Goal: Transaction & Acquisition: Purchase product/service

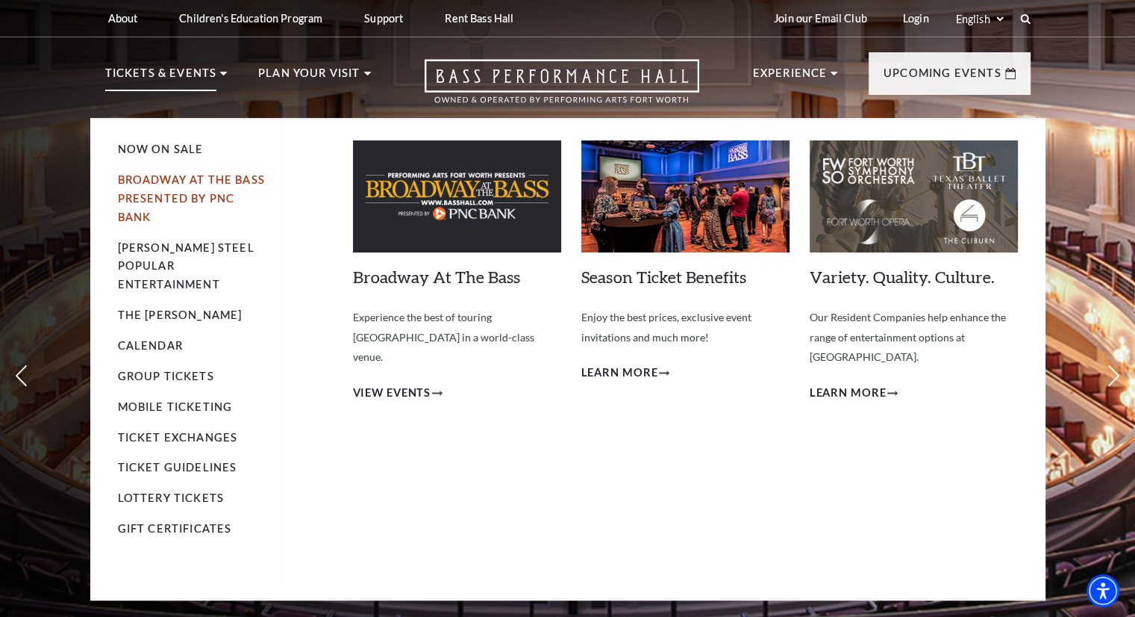
click at [156, 199] on link "Broadway At The Bass presented by PNC Bank" at bounding box center [191, 198] width 147 height 50
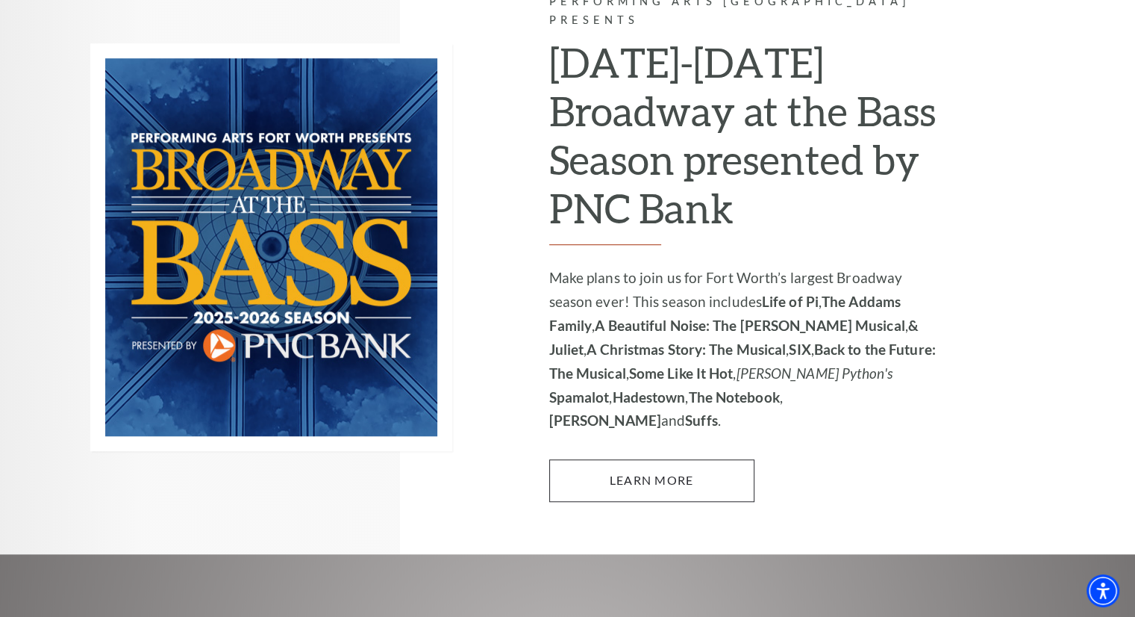
scroll to position [1012, 0]
click at [641, 459] on link "Learn More" at bounding box center [651, 480] width 205 height 42
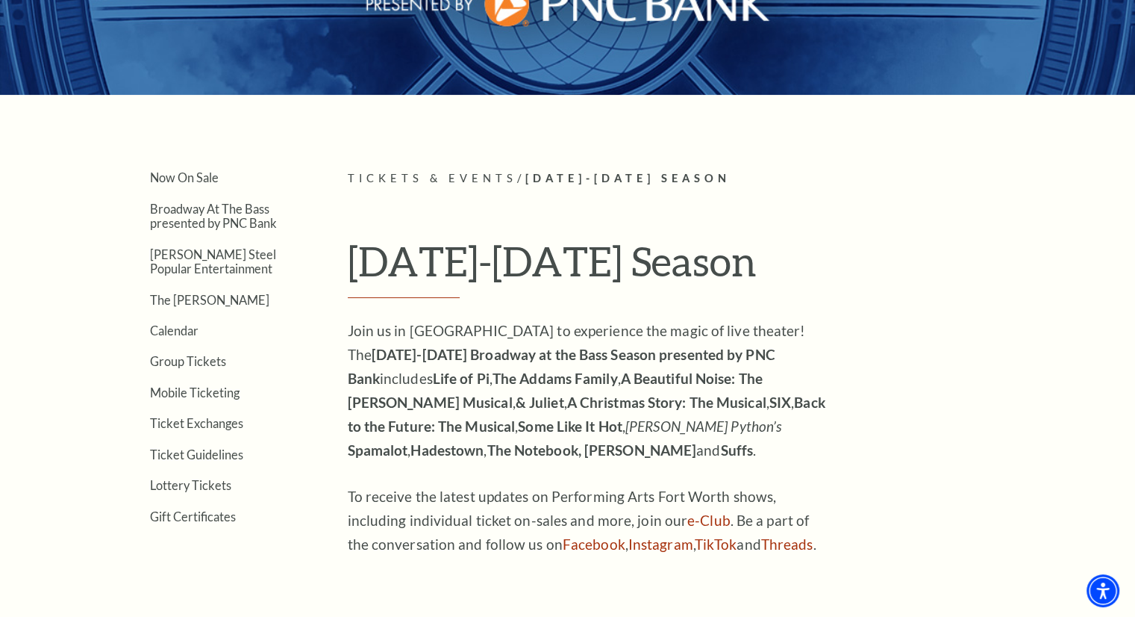
scroll to position [249, 0]
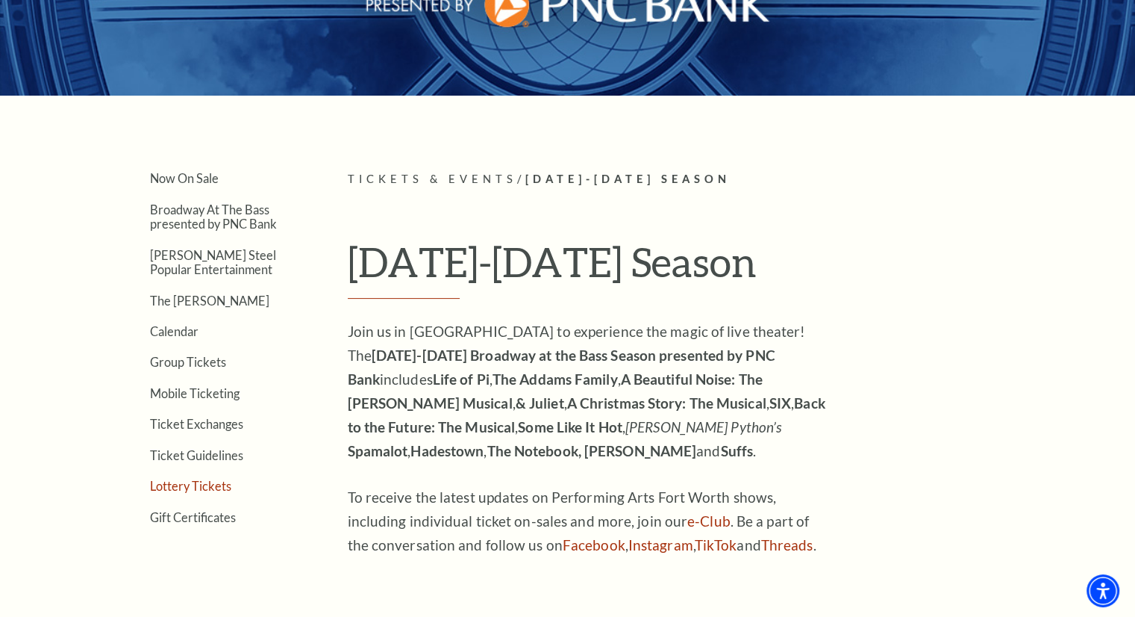
click at [169, 479] on link "Lottery Tickets" at bounding box center [190, 486] width 81 height 14
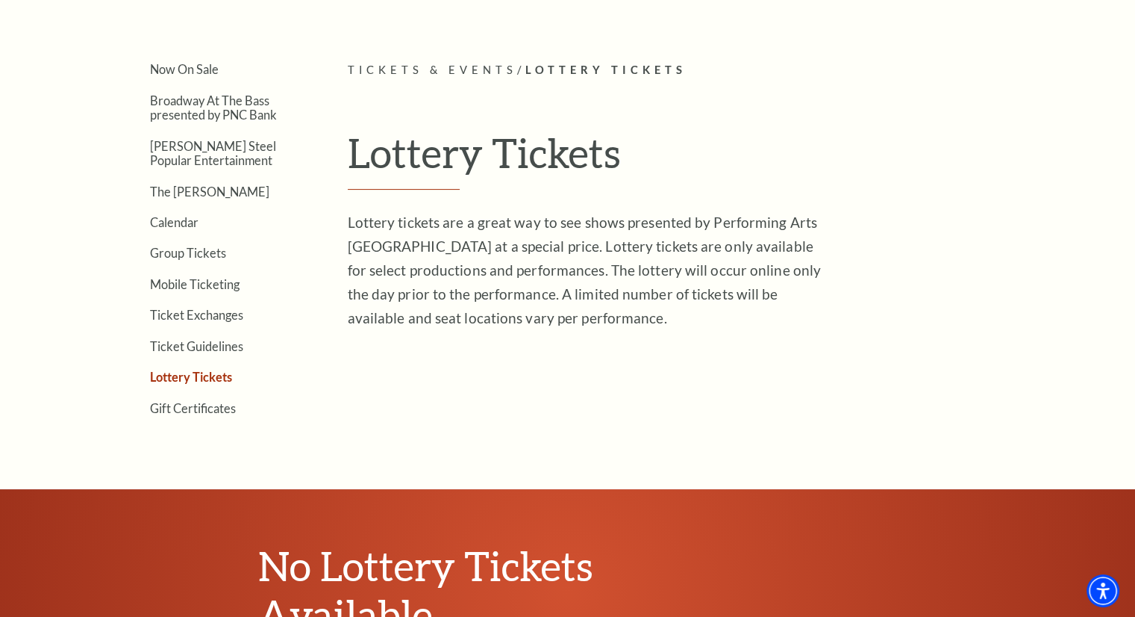
scroll to position [358, 0]
click at [185, 341] on link "Ticket Guidelines" at bounding box center [196, 346] width 93 height 14
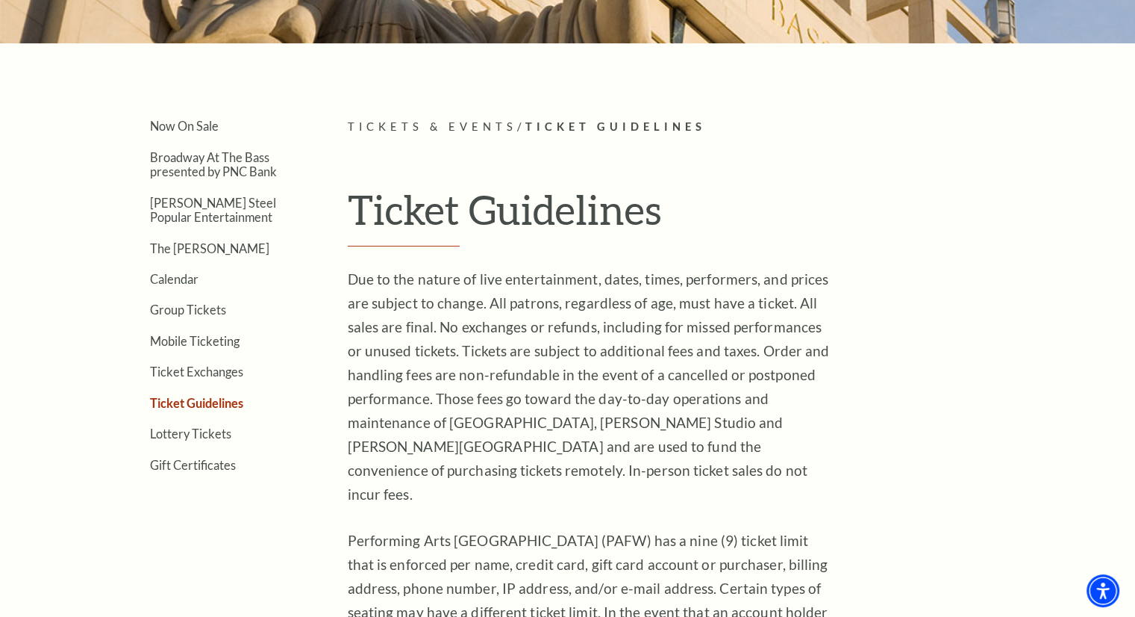
scroll to position [302, 0]
click at [182, 120] on link "Now On Sale" at bounding box center [184, 126] width 69 height 14
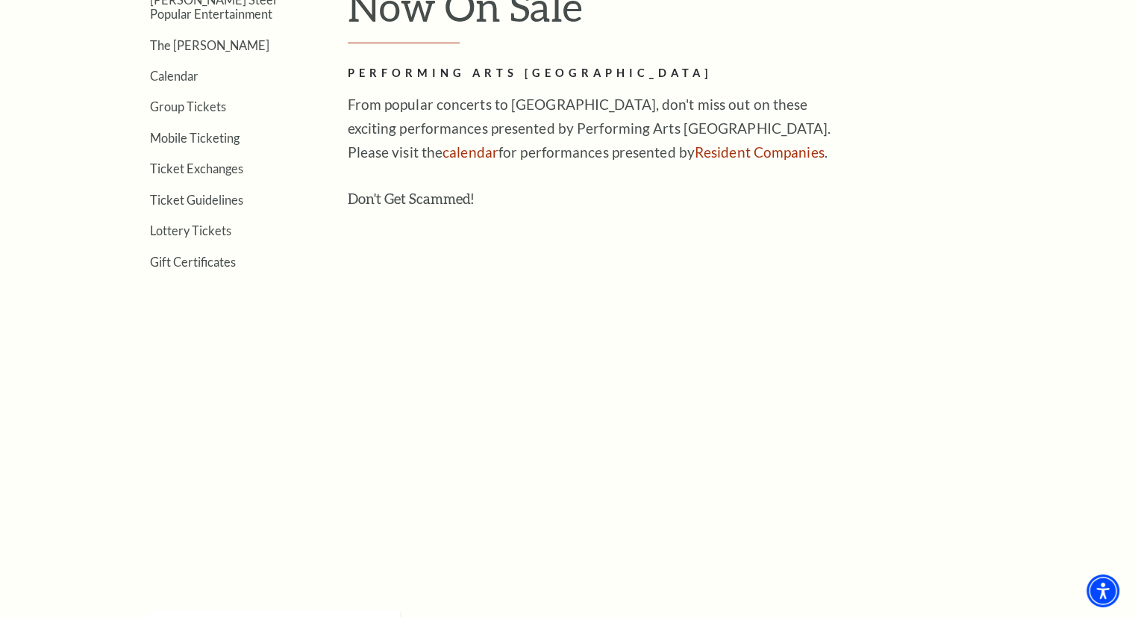
scroll to position [478, 0]
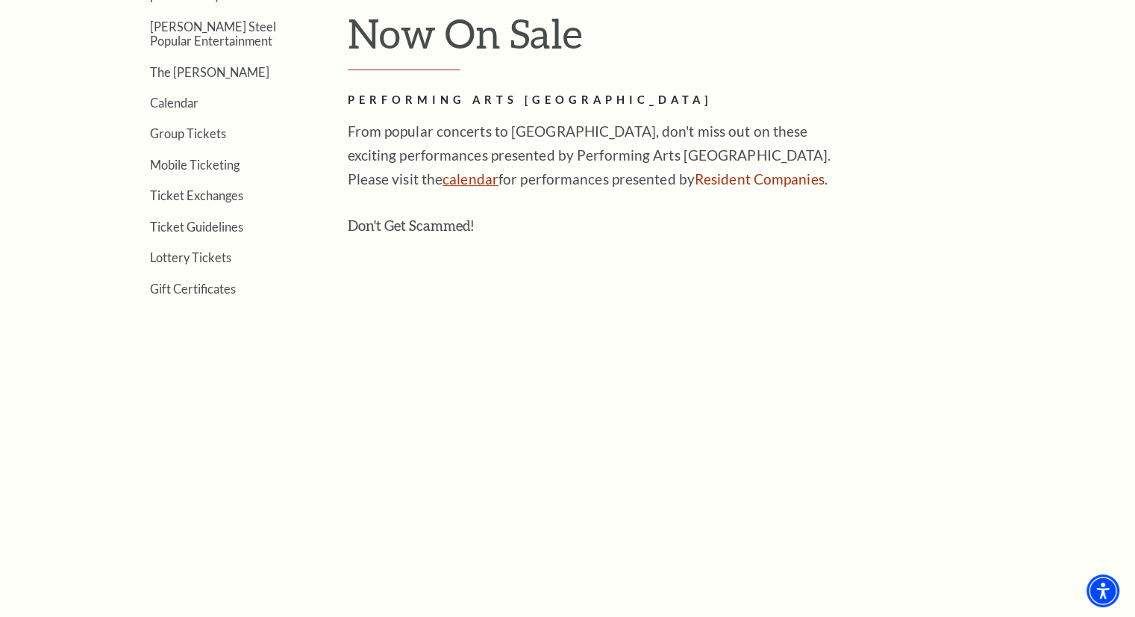
click at [443, 181] on link "calendar" at bounding box center [471, 178] width 56 height 17
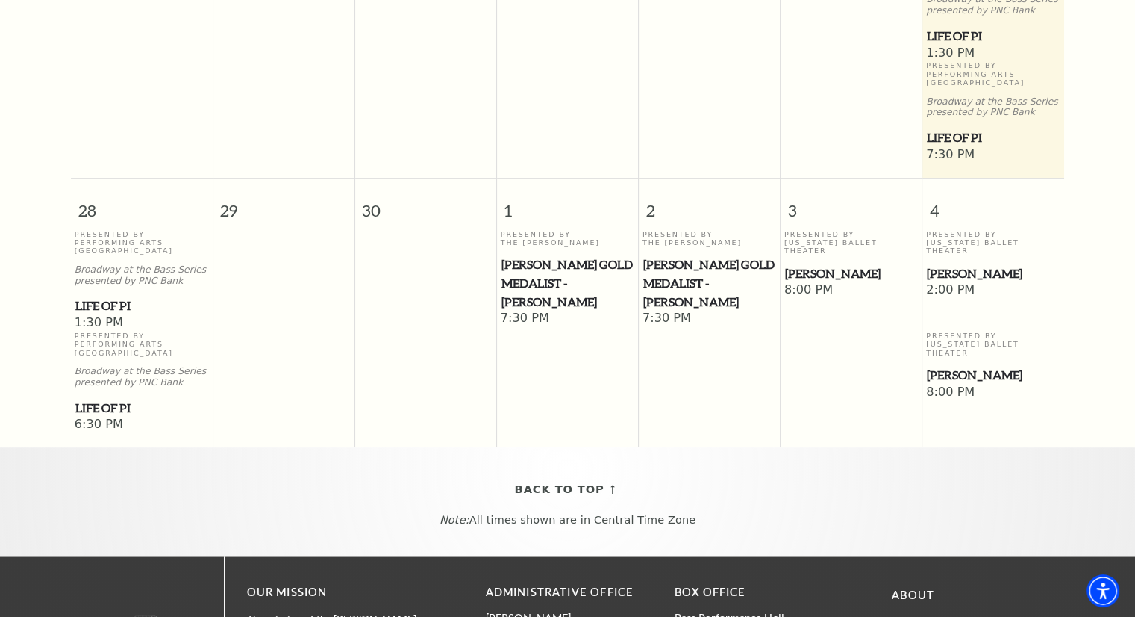
scroll to position [747, 0]
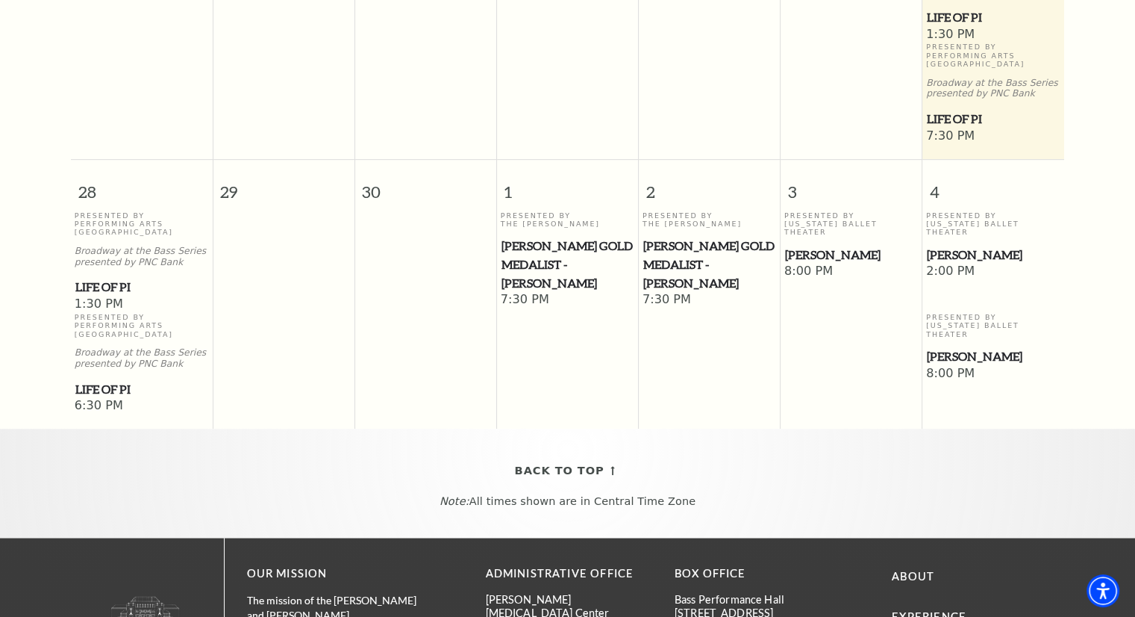
click at [99, 380] on span "Life of Pi" at bounding box center [141, 389] width 133 height 19
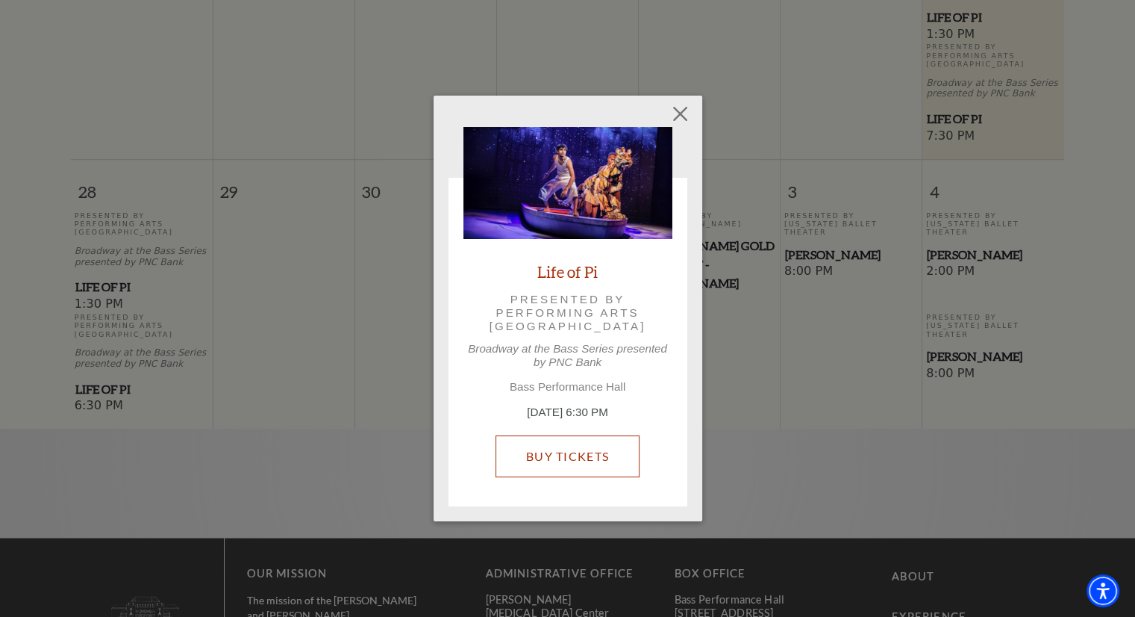
click at [588, 453] on link "Buy Tickets" at bounding box center [568, 456] width 144 height 42
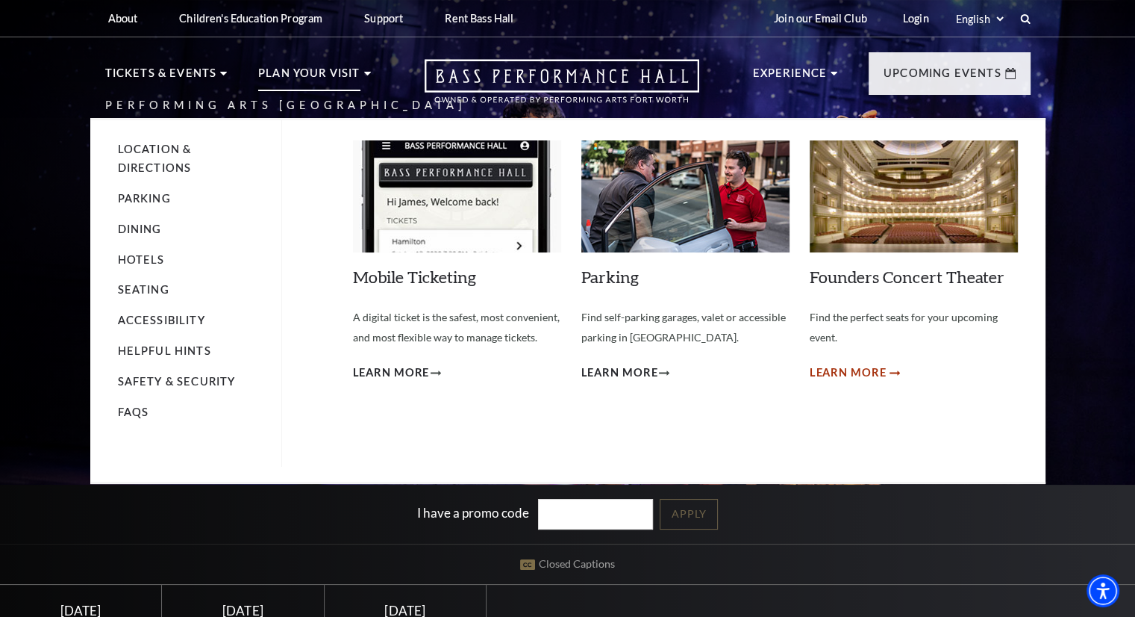
click at [847, 371] on span "Learn More" at bounding box center [848, 373] width 77 height 19
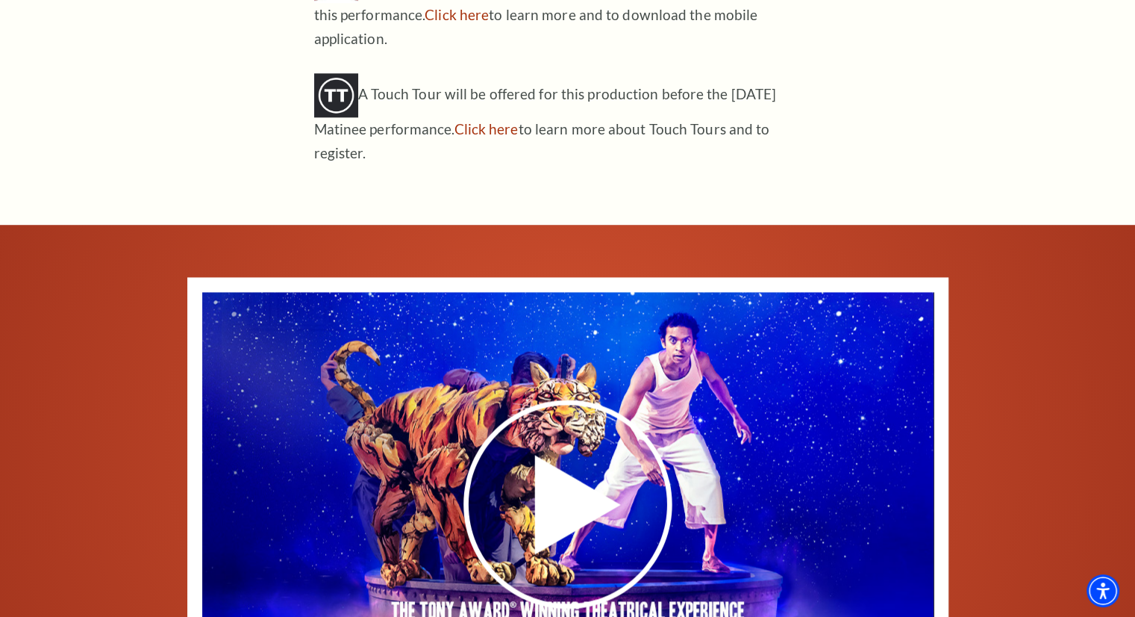
scroll to position [2144, 0]
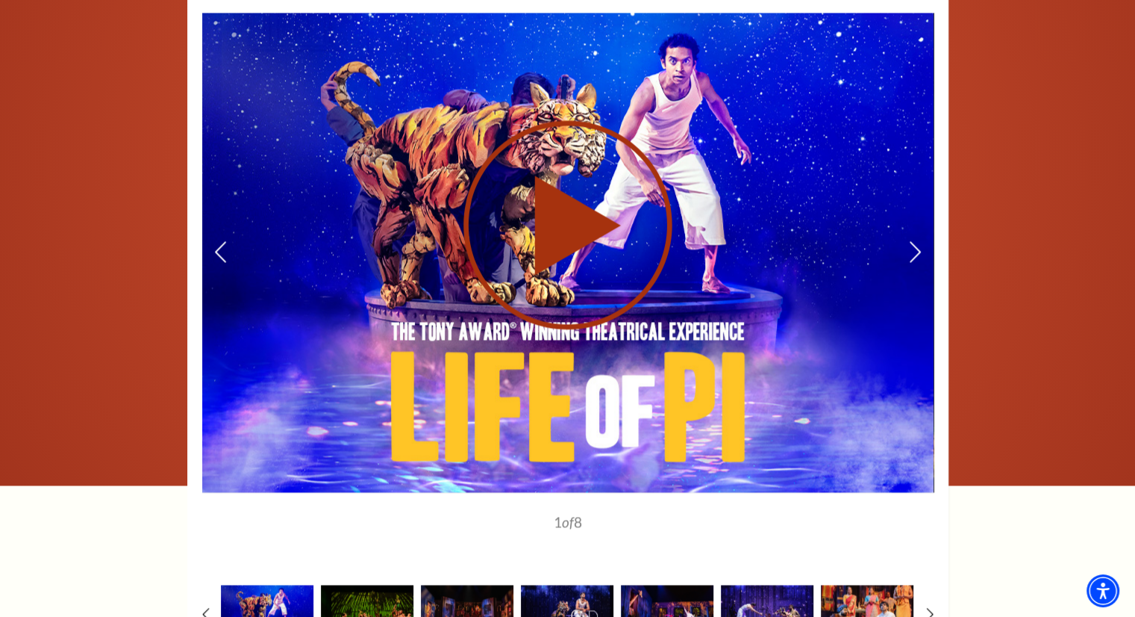
click at [588, 219] on use at bounding box center [568, 224] width 209 height 209
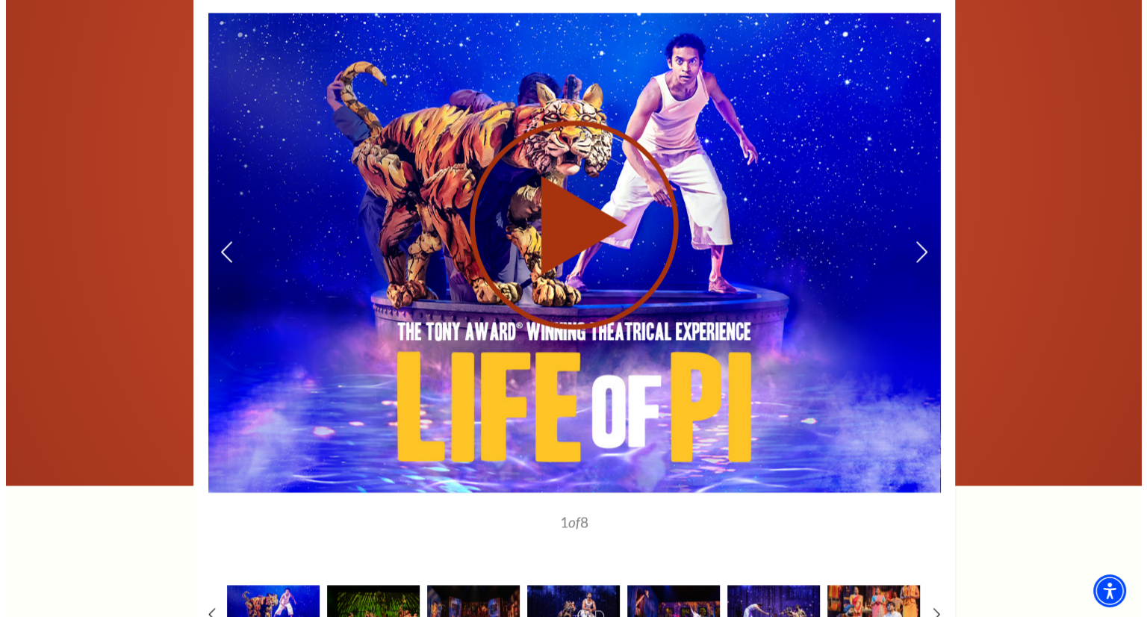
scroll to position [2127, 0]
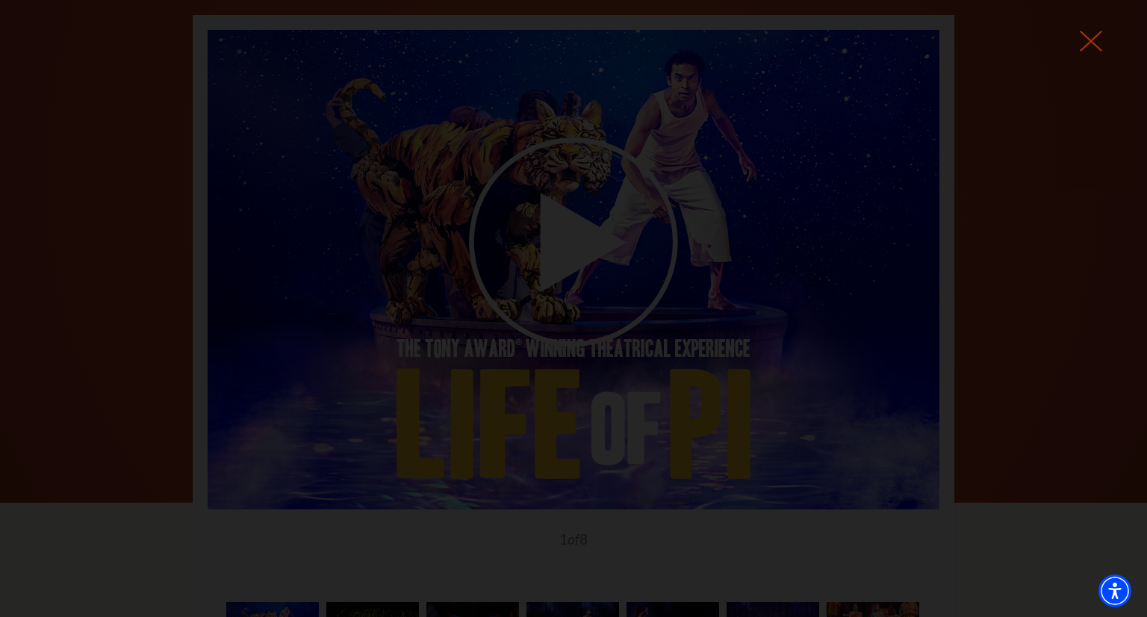
click at [1087, 46] on use at bounding box center [1090, 41] width 22 height 21
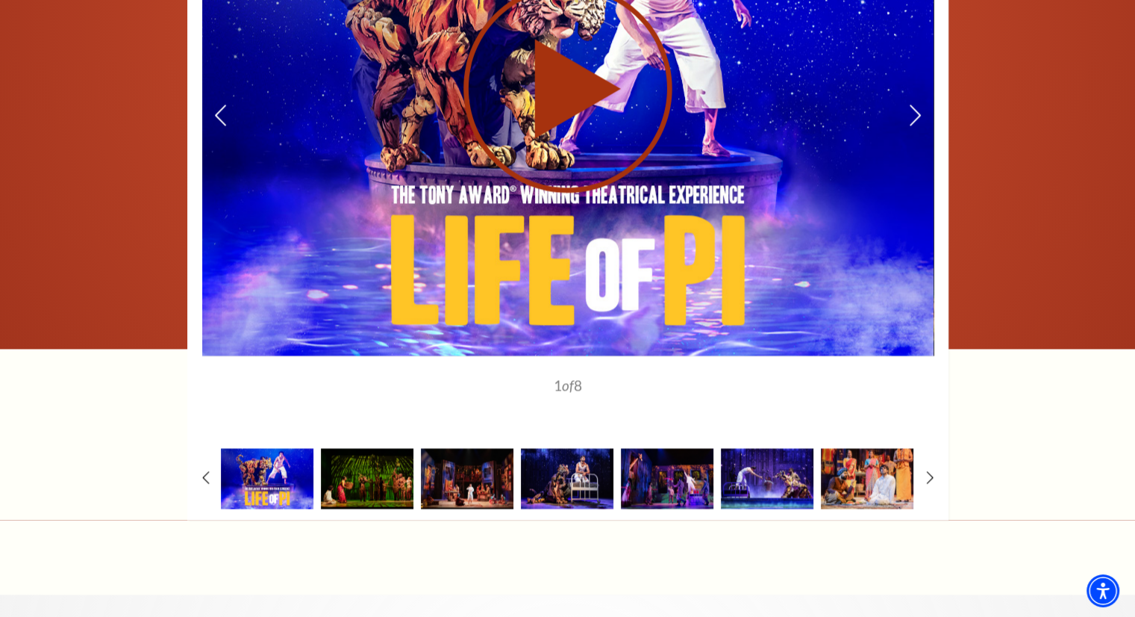
scroll to position [2281, 0]
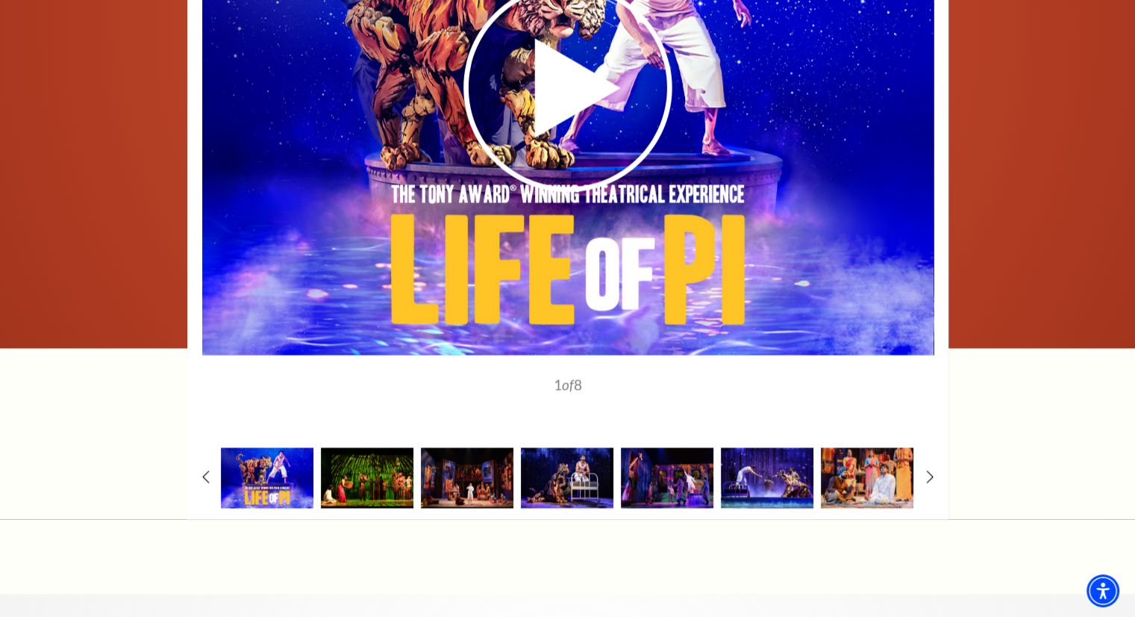
click at [388, 452] on img at bounding box center [367, 477] width 93 height 60
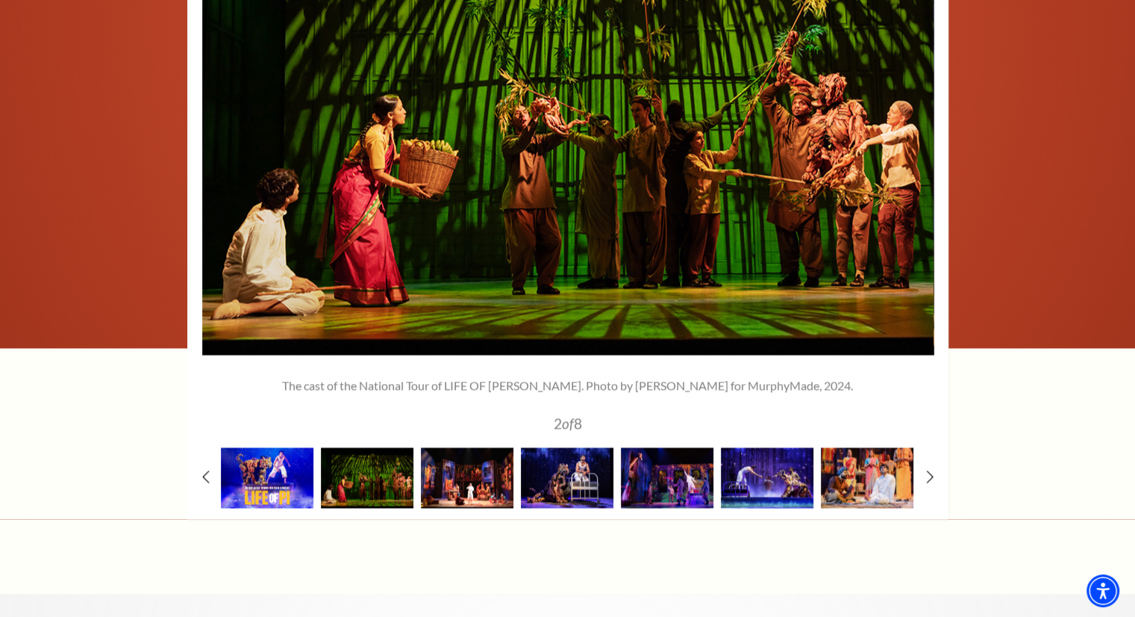
click at [463, 460] on img at bounding box center [467, 477] width 93 height 60
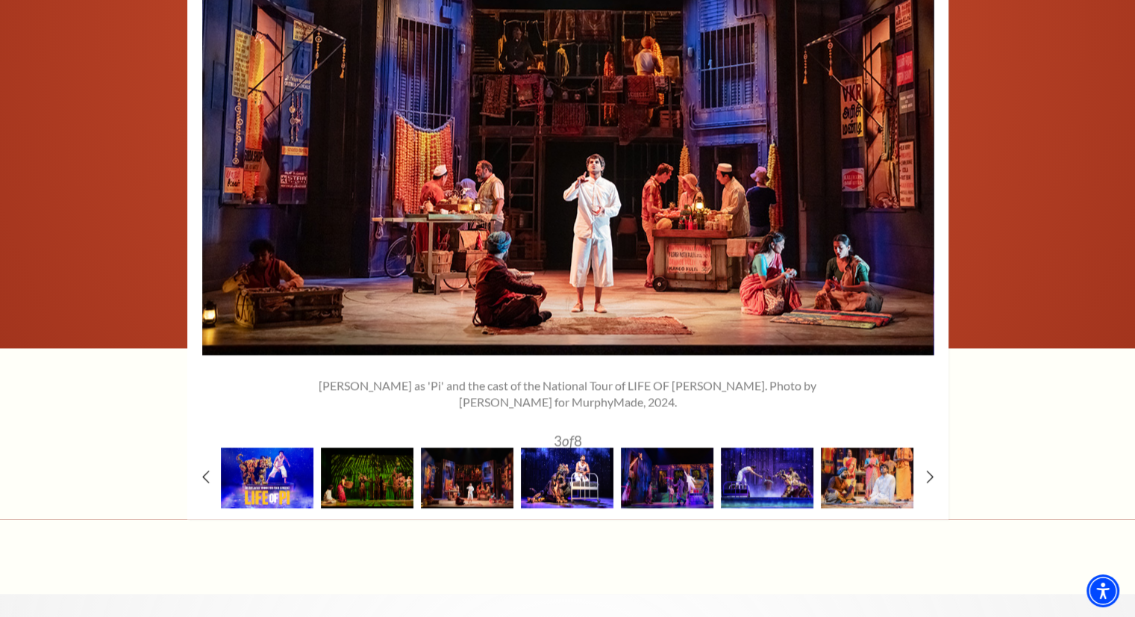
click at [553, 469] on img at bounding box center [567, 477] width 93 height 60
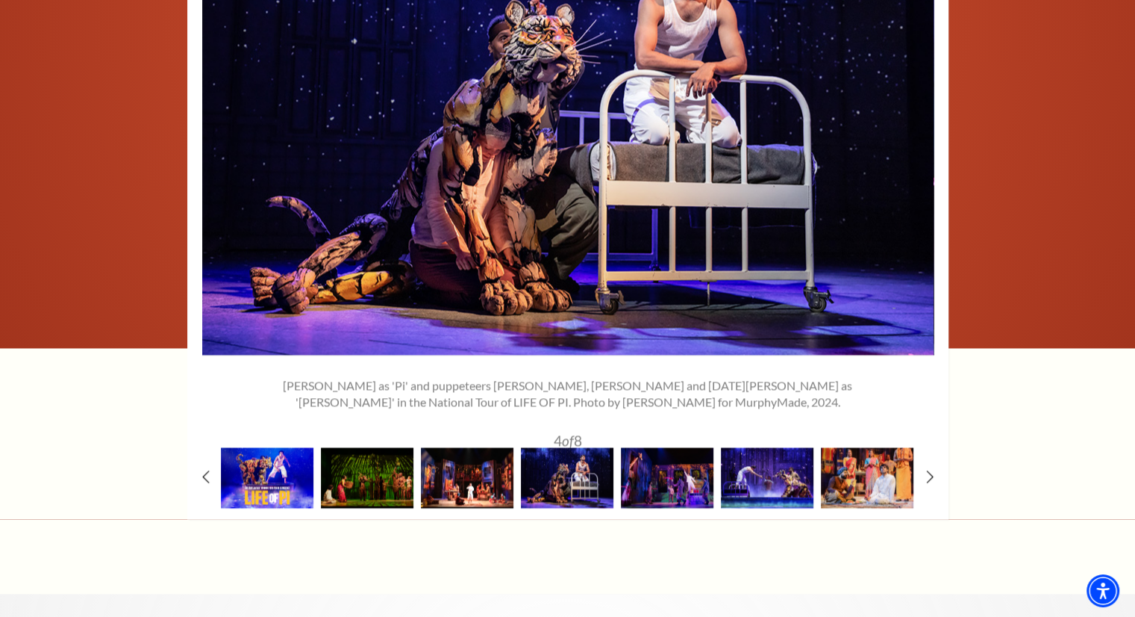
click at [460, 458] on img at bounding box center [467, 477] width 93 height 60
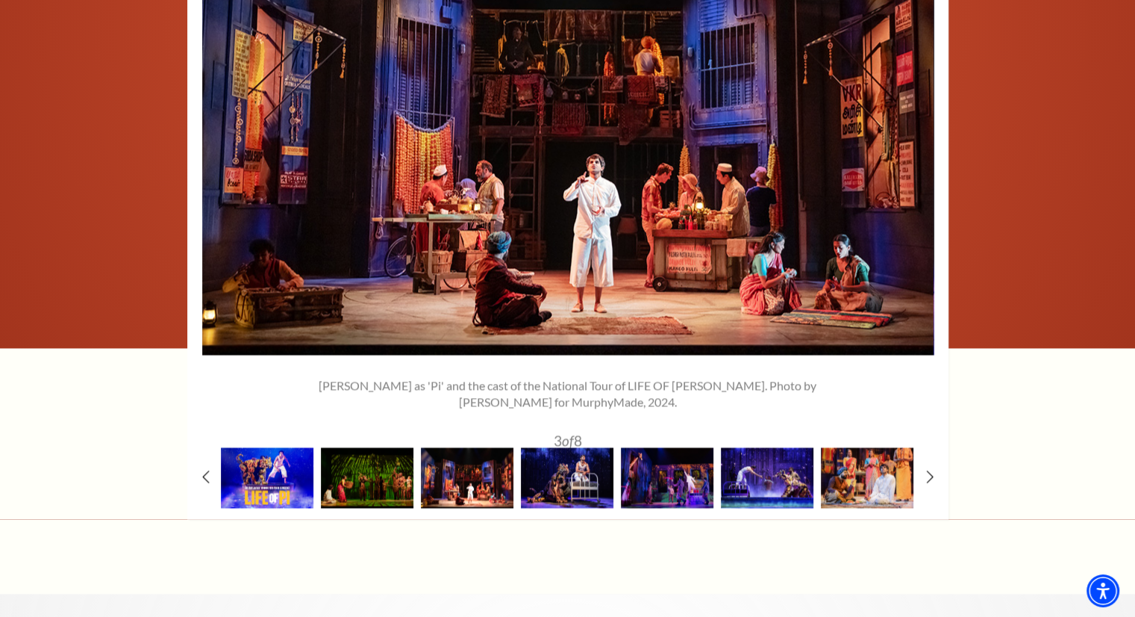
click at [502, 447] on img at bounding box center [467, 477] width 93 height 60
click at [591, 459] on img at bounding box center [567, 477] width 93 height 60
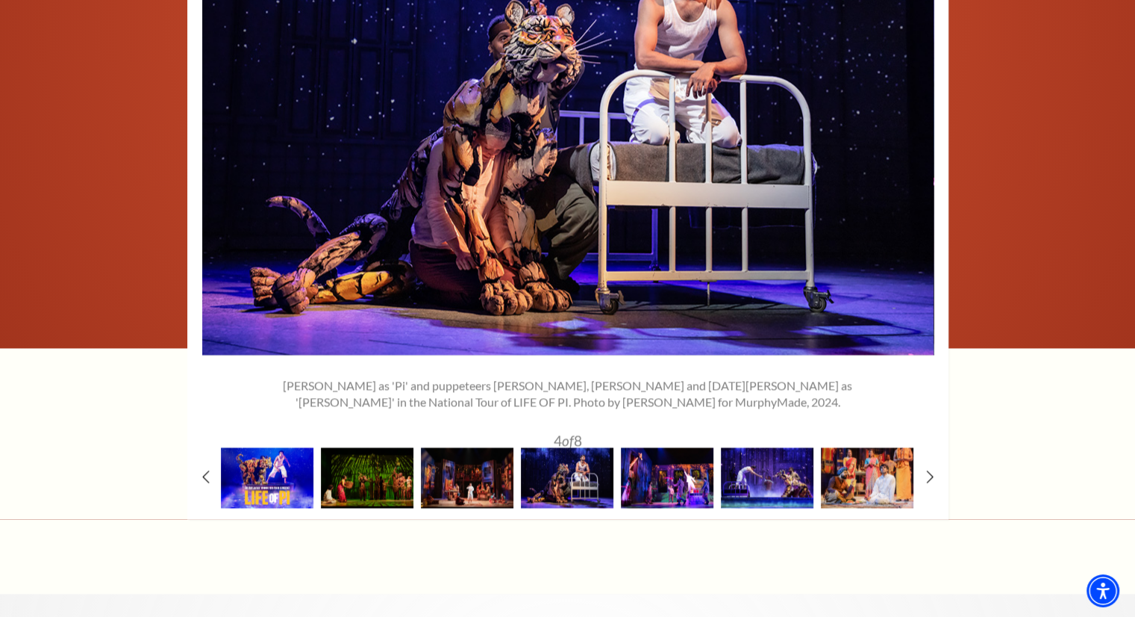
click at [644, 455] on img at bounding box center [667, 477] width 93 height 60
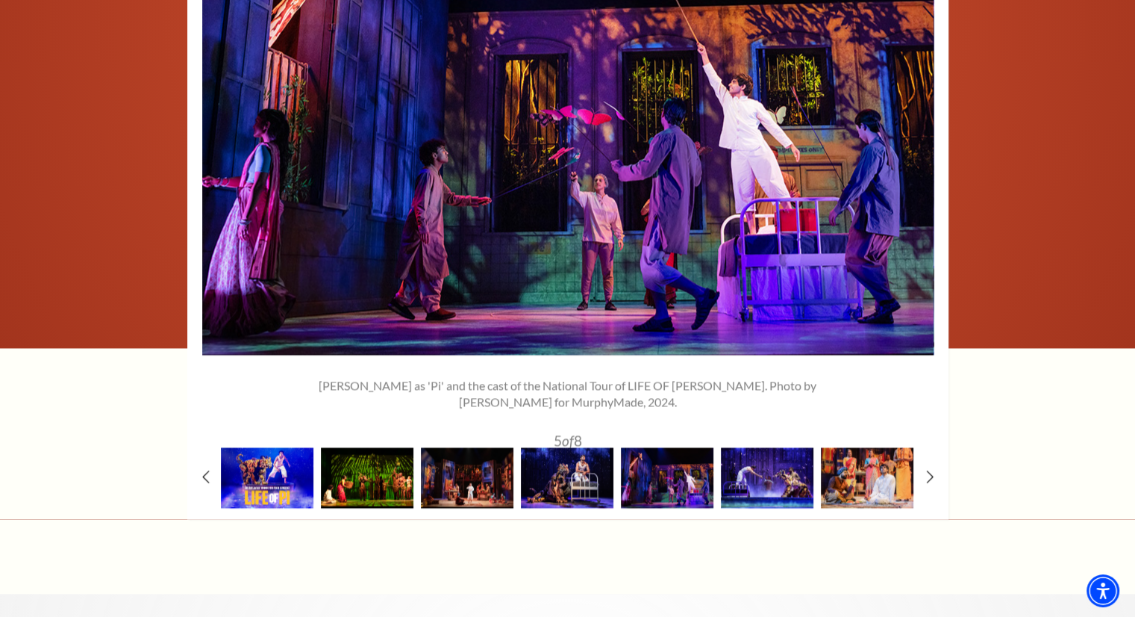
click at [373, 455] on img at bounding box center [367, 477] width 93 height 60
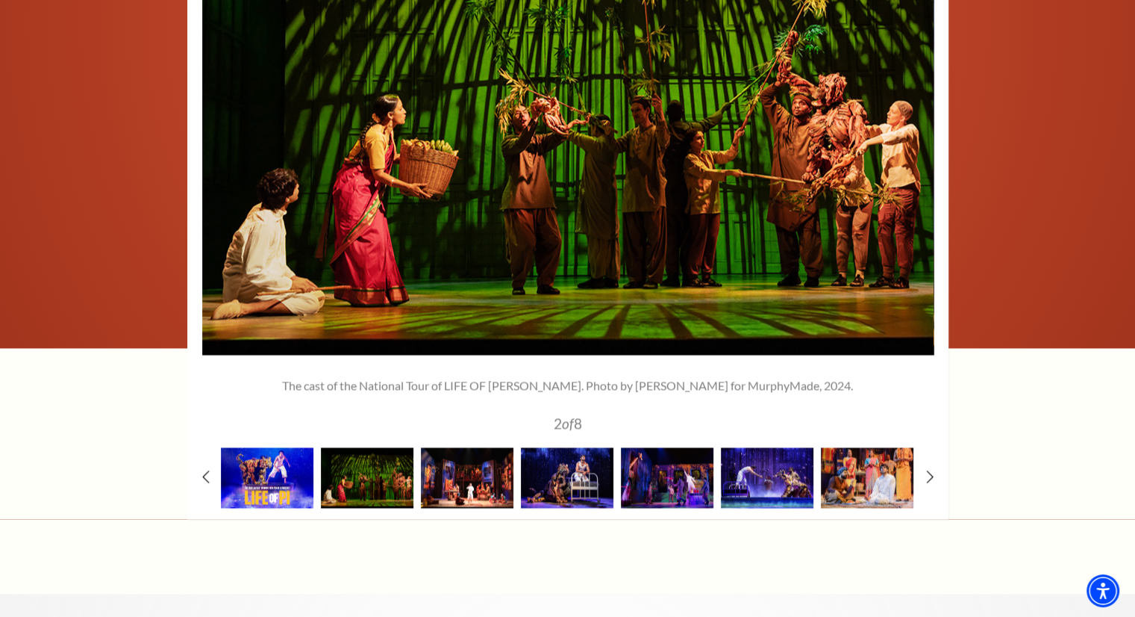
click at [488, 458] on img at bounding box center [467, 477] width 93 height 60
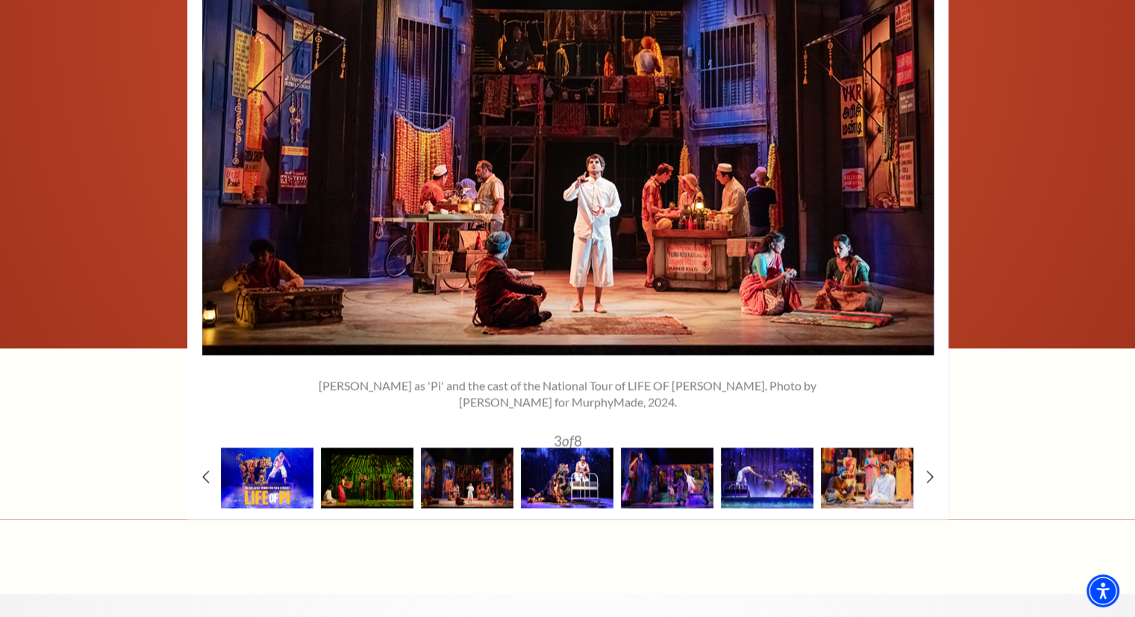
click at [559, 447] on img at bounding box center [567, 477] width 93 height 60
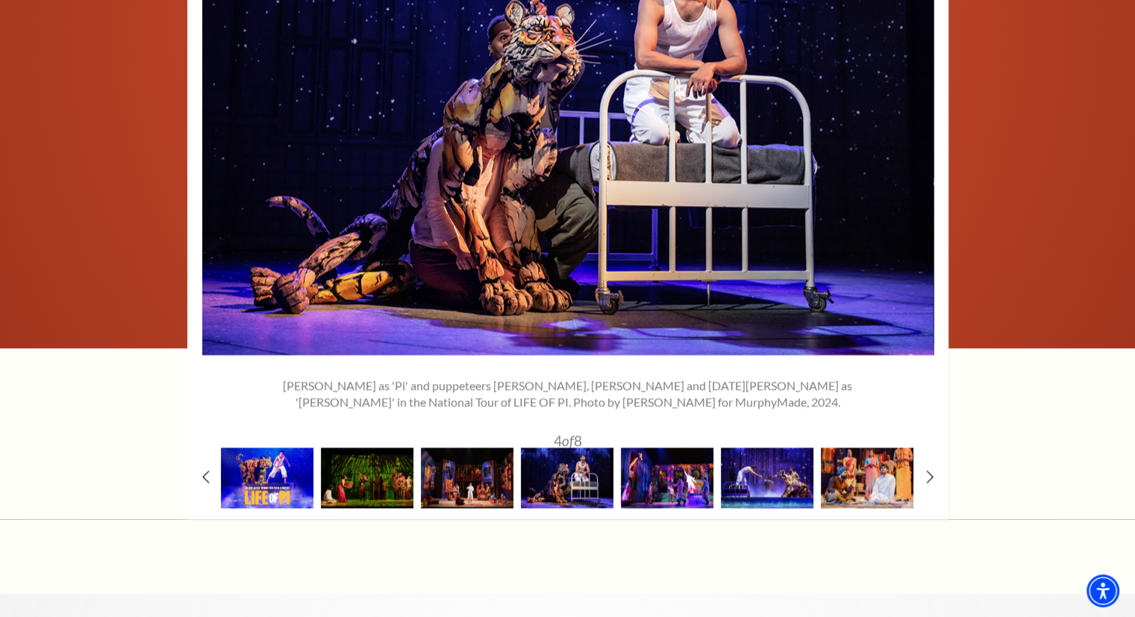
click at [672, 464] on img at bounding box center [667, 477] width 93 height 60
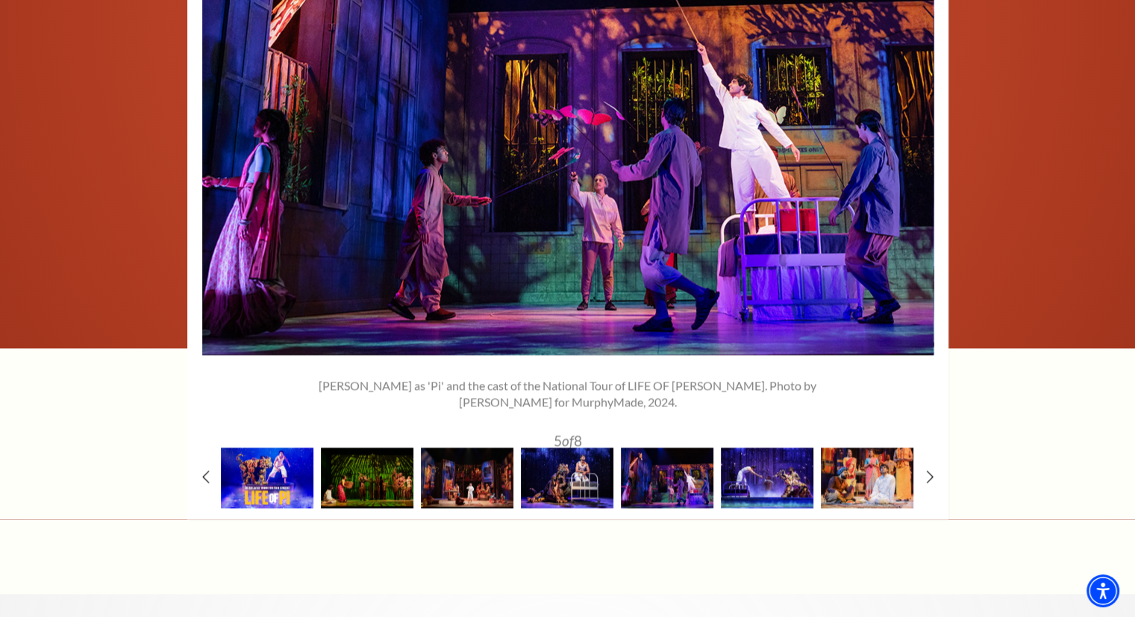
click at [633, 400] on div "Taha Mandviwala as 'Pi' and the cast of the National Tour of LIFE OF PI. Photo …" at bounding box center [568, 418] width 575 height 82
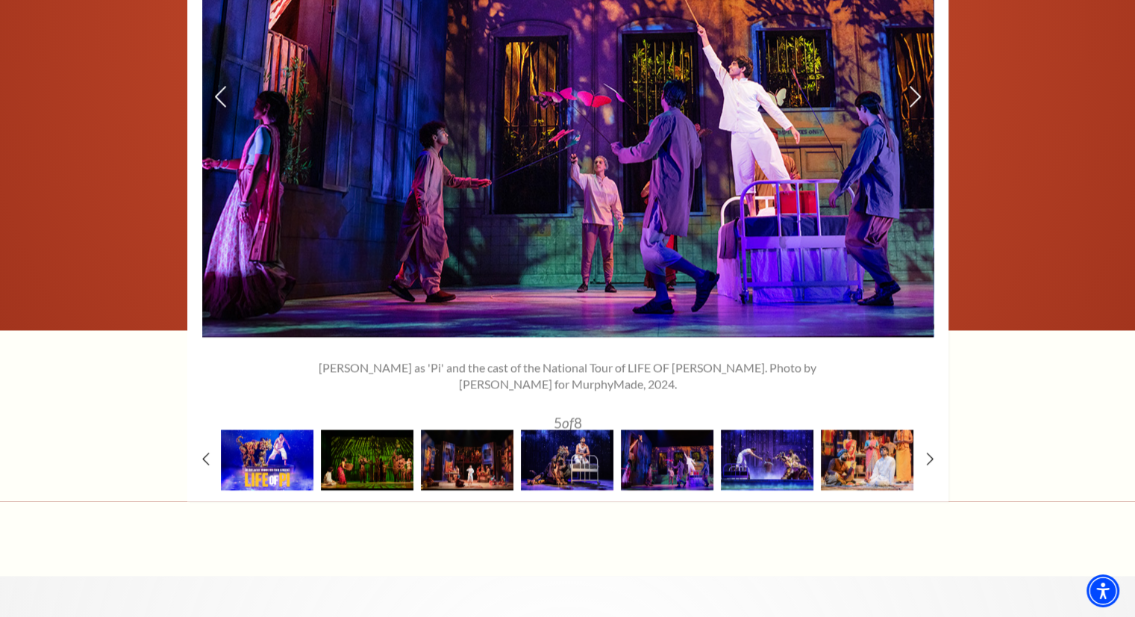
scroll to position [2243, 0]
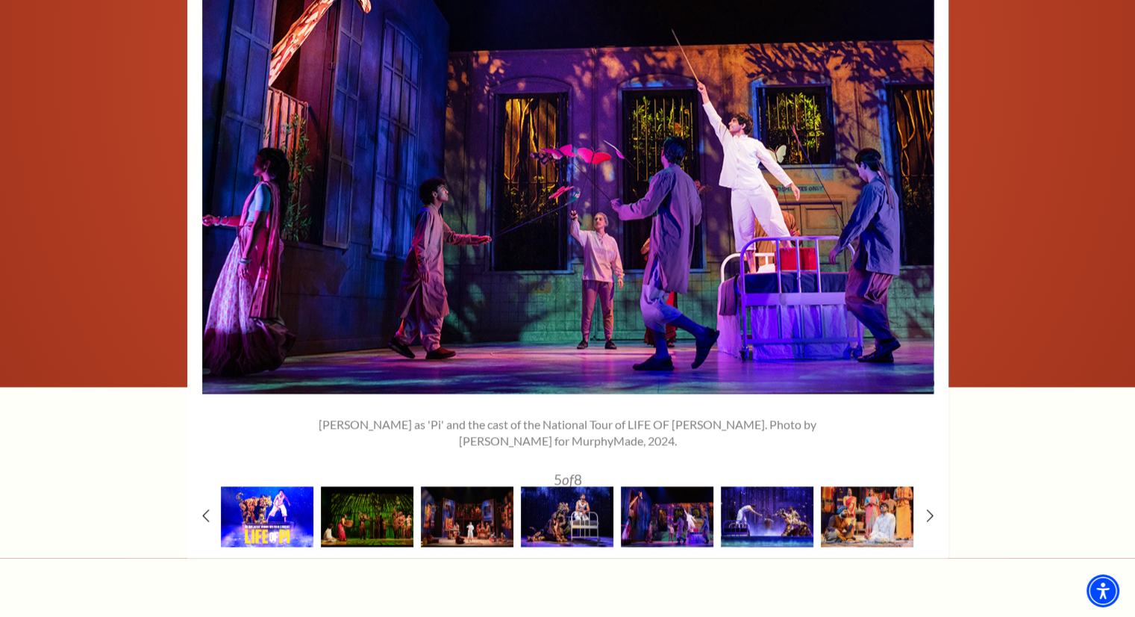
click at [276, 495] on img at bounding box center [267, 516] width 93 height 60
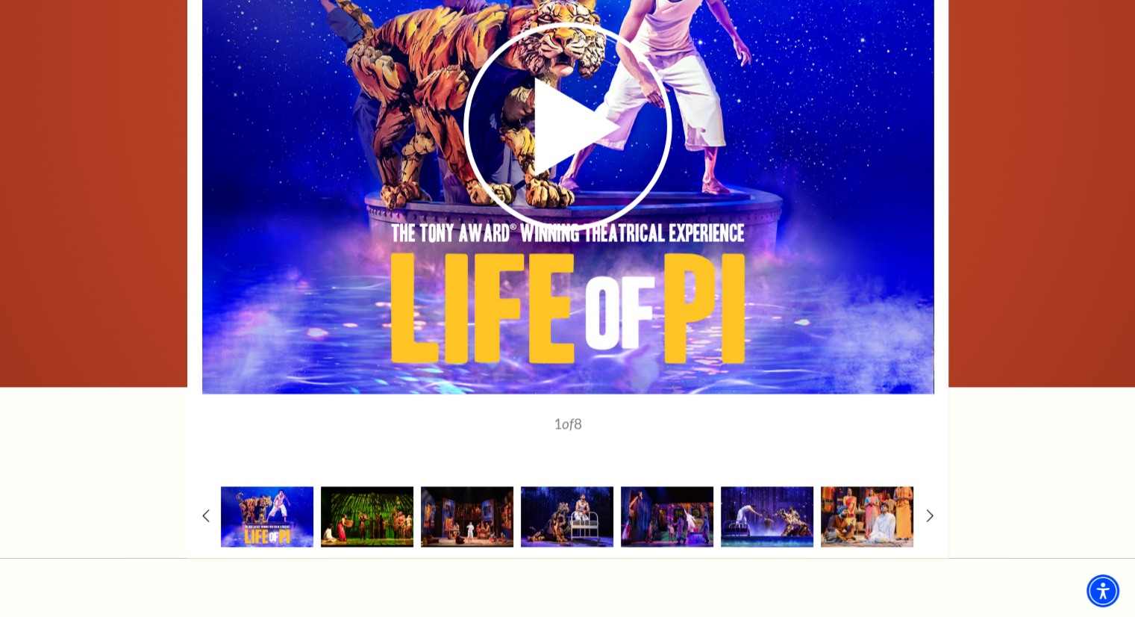
click at [367, 493] on img at bounding box center [367, 516] width 93 height 60
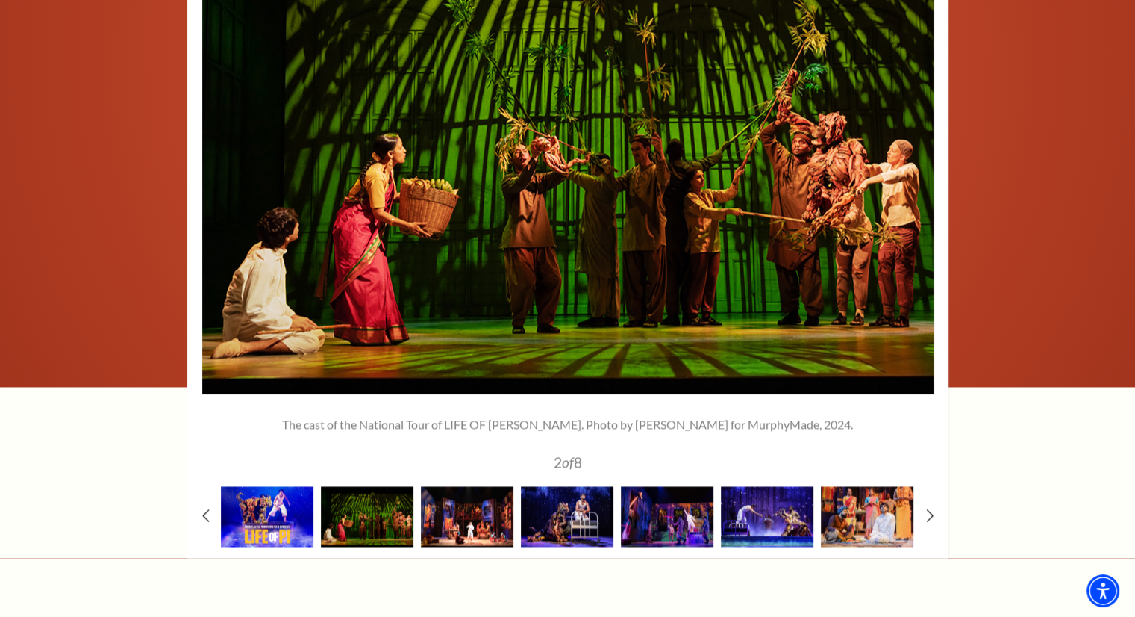
click at [473, 501] on img at bounding box center [467, 516] width 93 height 60
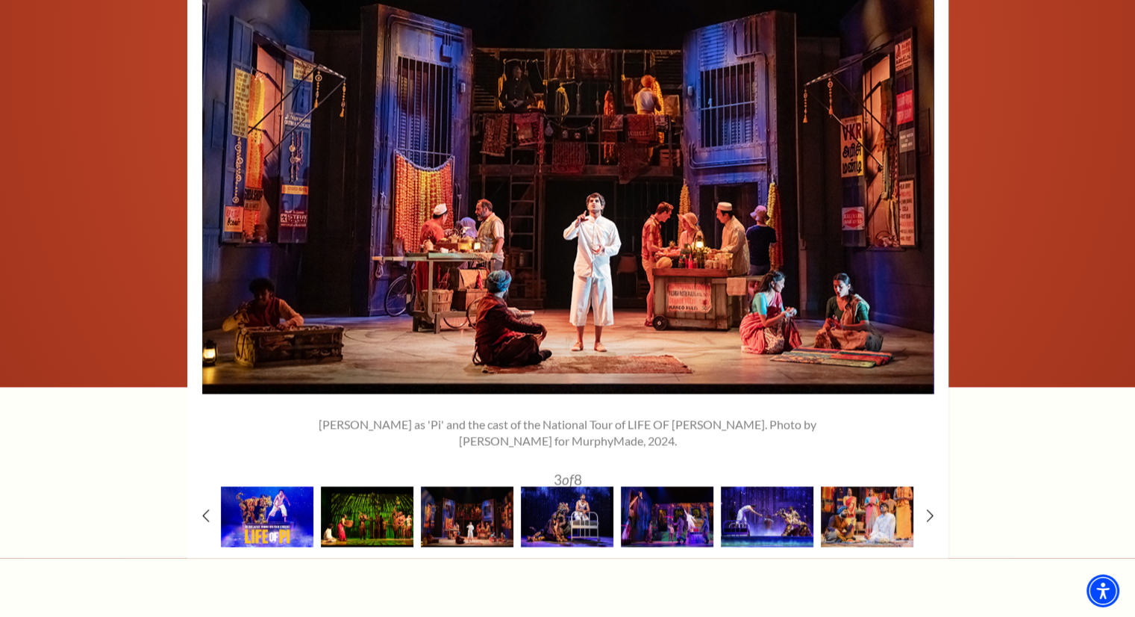
click at [367, 503] on img at bounding box center [367, 516] width 93 height 60
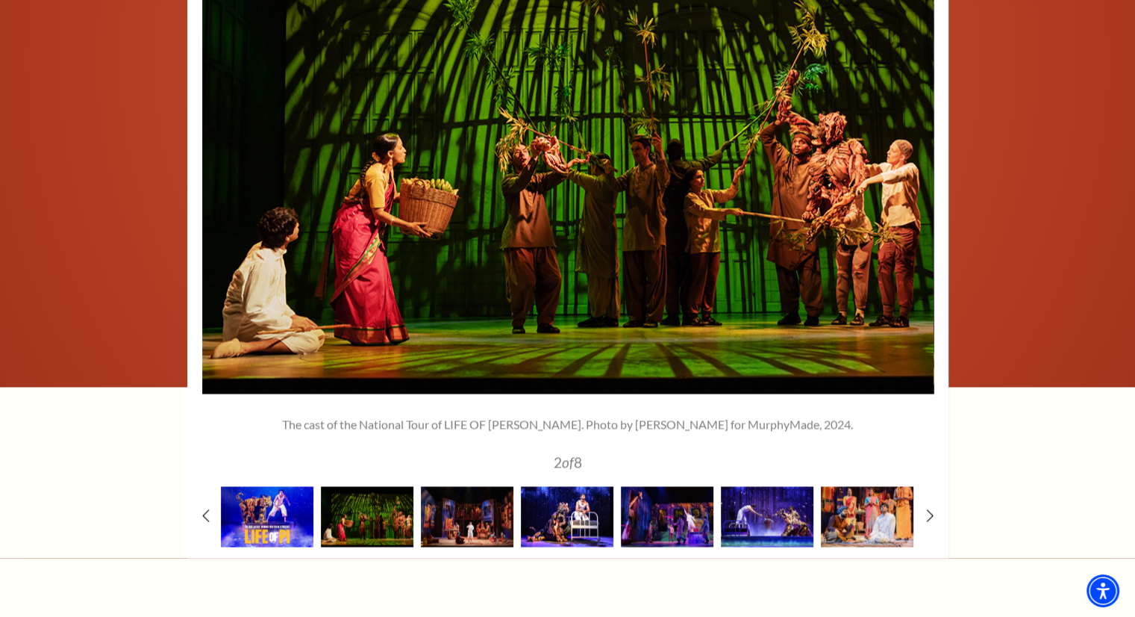
click at [575, 493] on img at bounding box center [567, 516] width 93 height 60
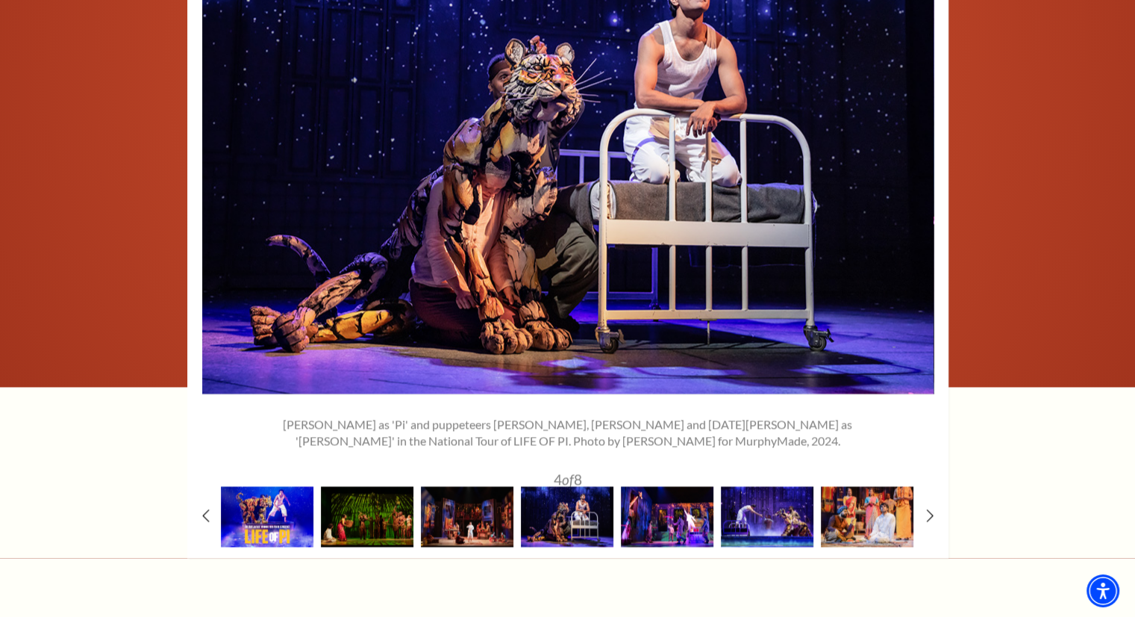
click at [660, 507] on img at bounding box center [667, 516] width 93 height 60
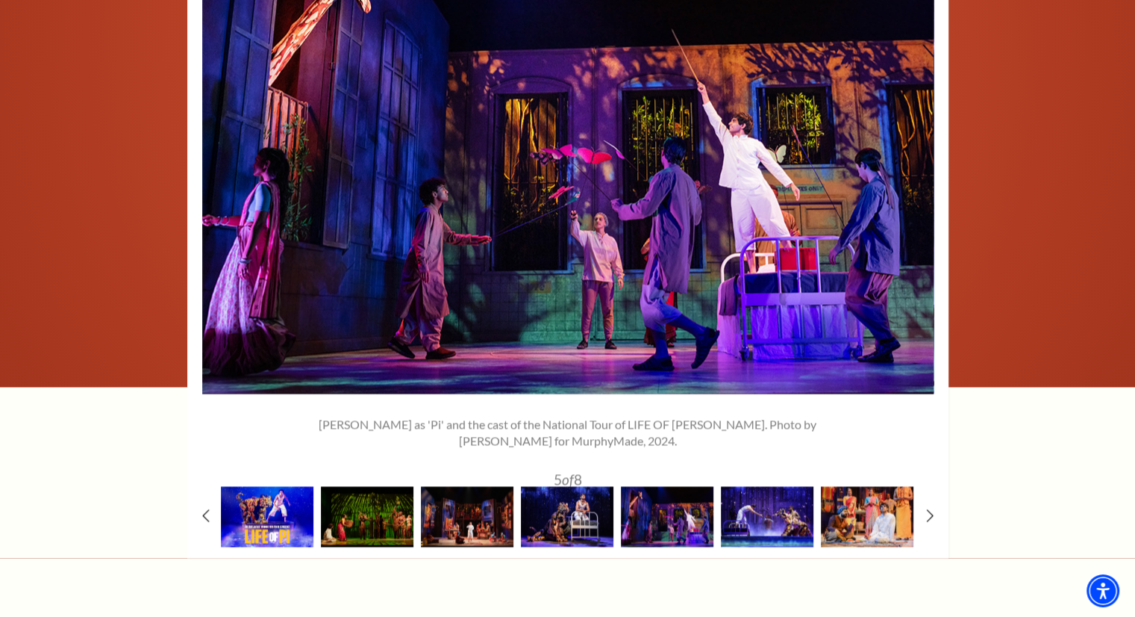
click at [938, 505] on div "1" at bounding box center [567, 228] width 761 height 658
click at [928, 508] on icon at bounding box center [930, 516] width 10 height 16
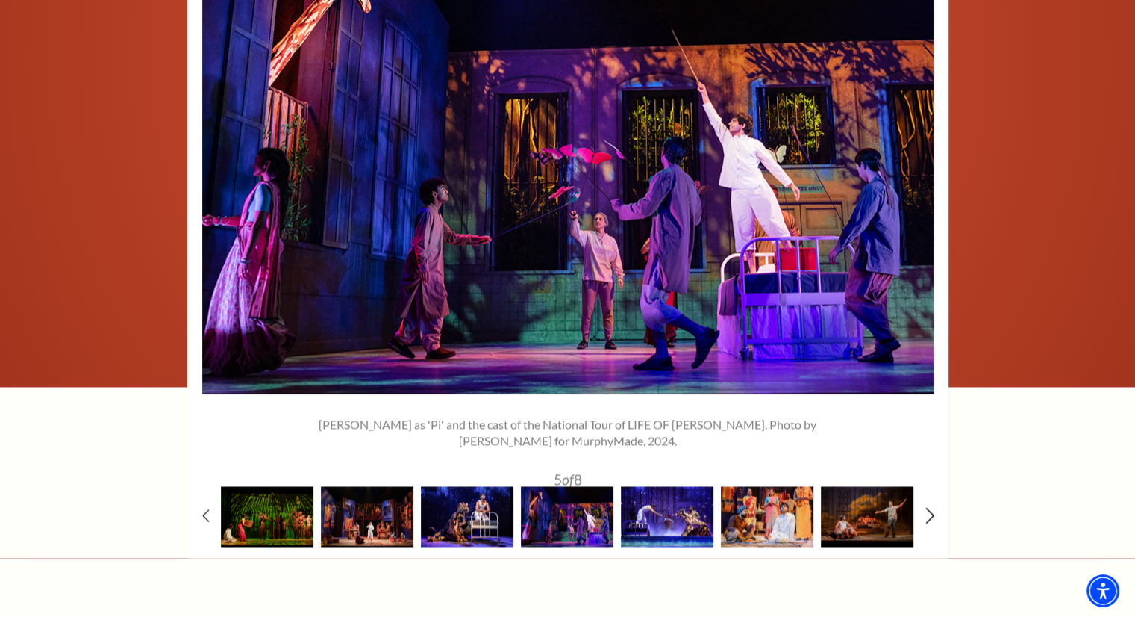
click at [928, 508] on icon at bounding box center [930, 516] width 10 height 16
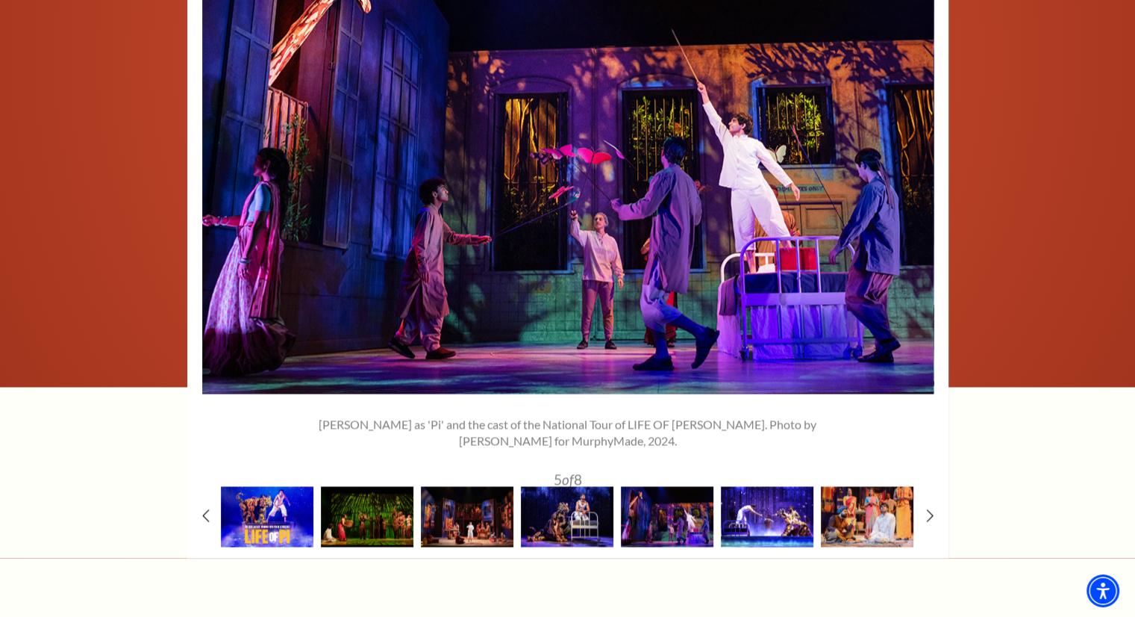
click at [764, 519] on img at bounding box center [767, 516] width 93 height 60
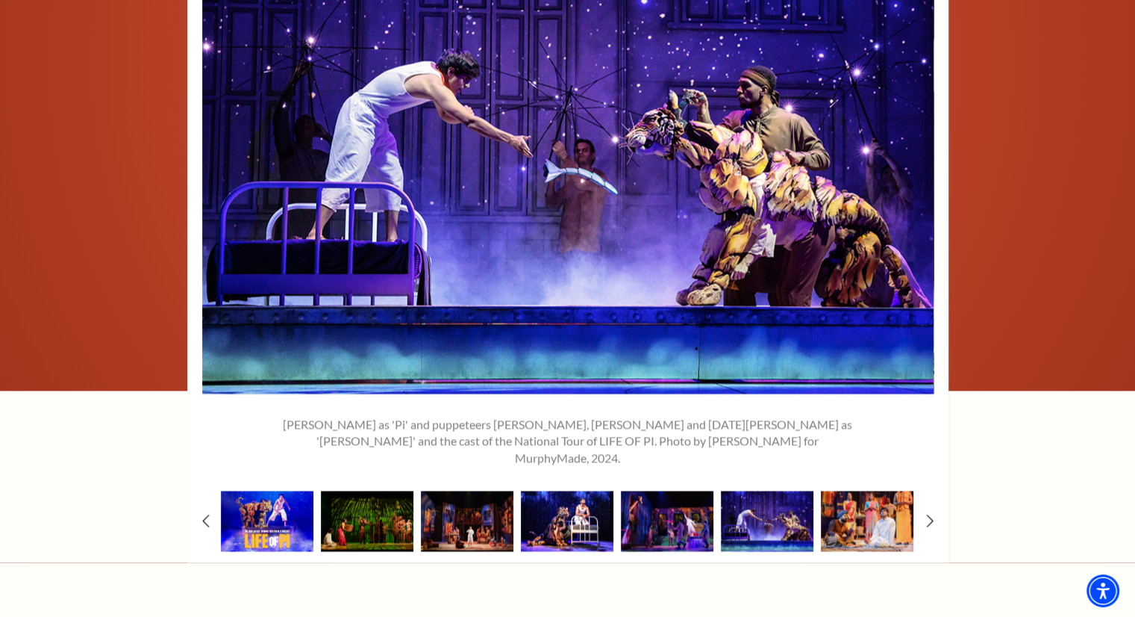
click at [576, 511] on img at bounding box center [567, 520] width 93 height 60
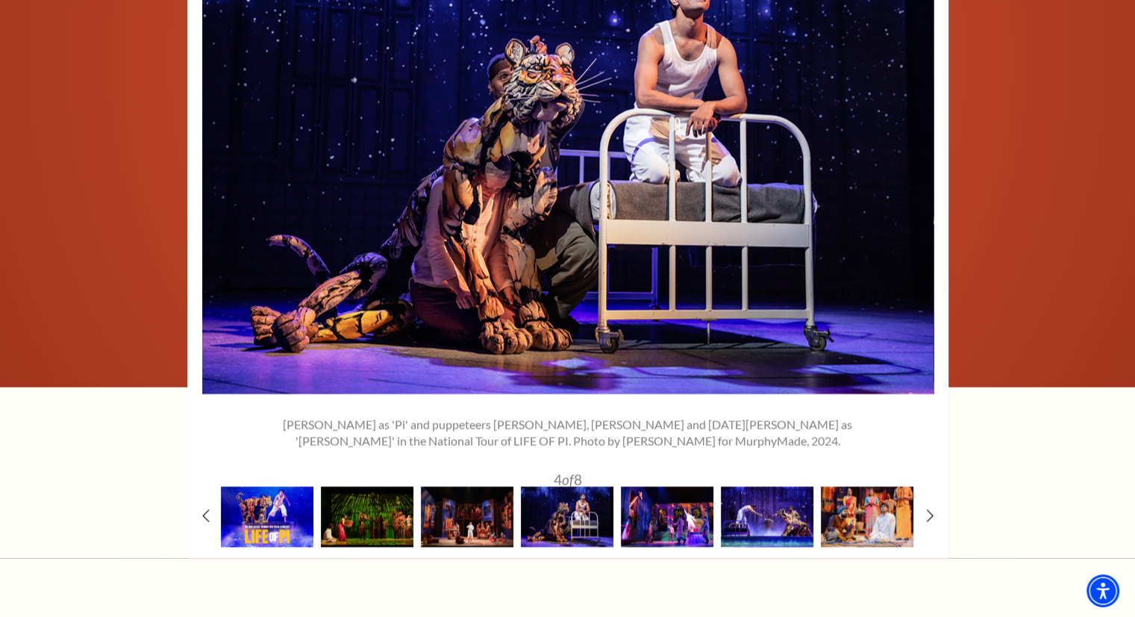
click at [633, 493] on img at bounding box center [667, 516] width 93 height 60
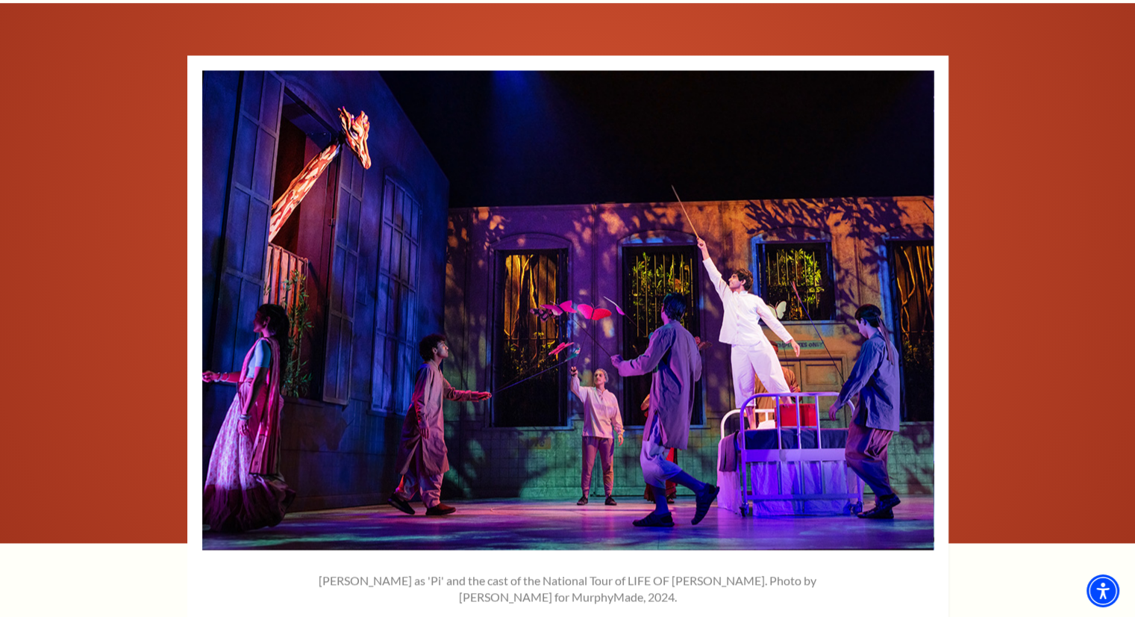
scroll to position [2184, 0]
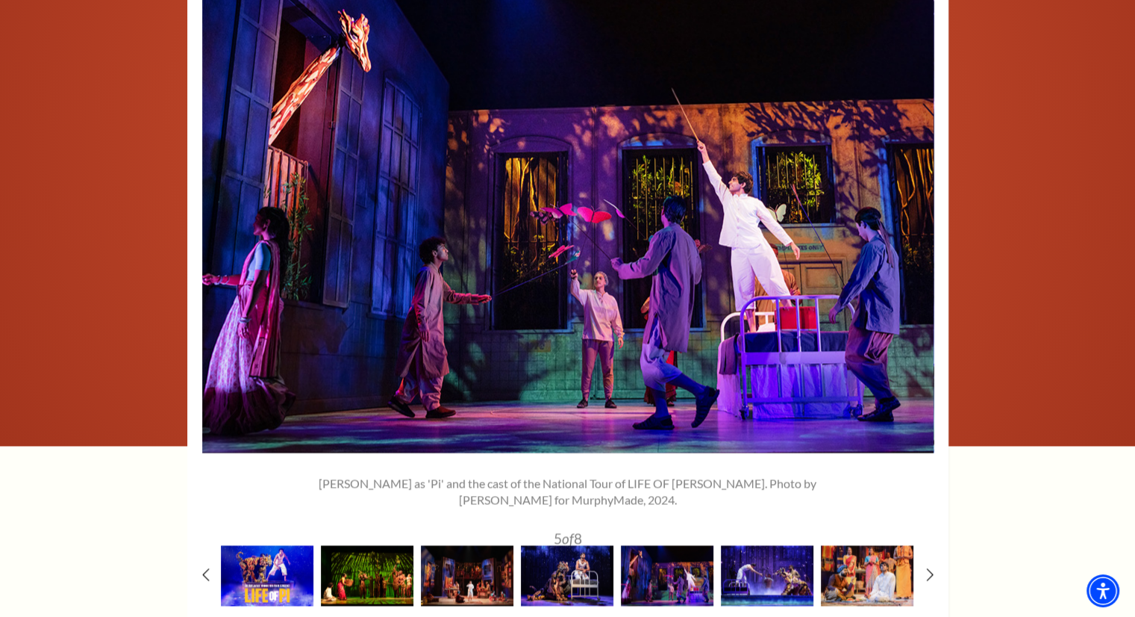
click at [342, 558] on img at bounding box center [367, 575] width 93 height 60
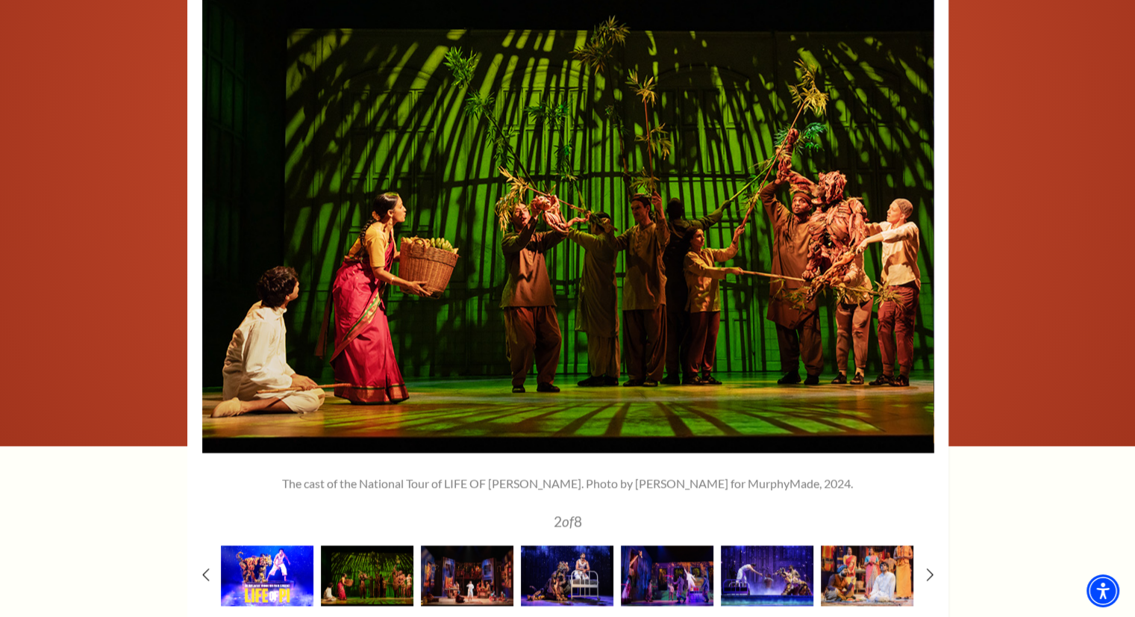
click at [275, 558] on img at bounding box center [267, 575] width 93 height 60
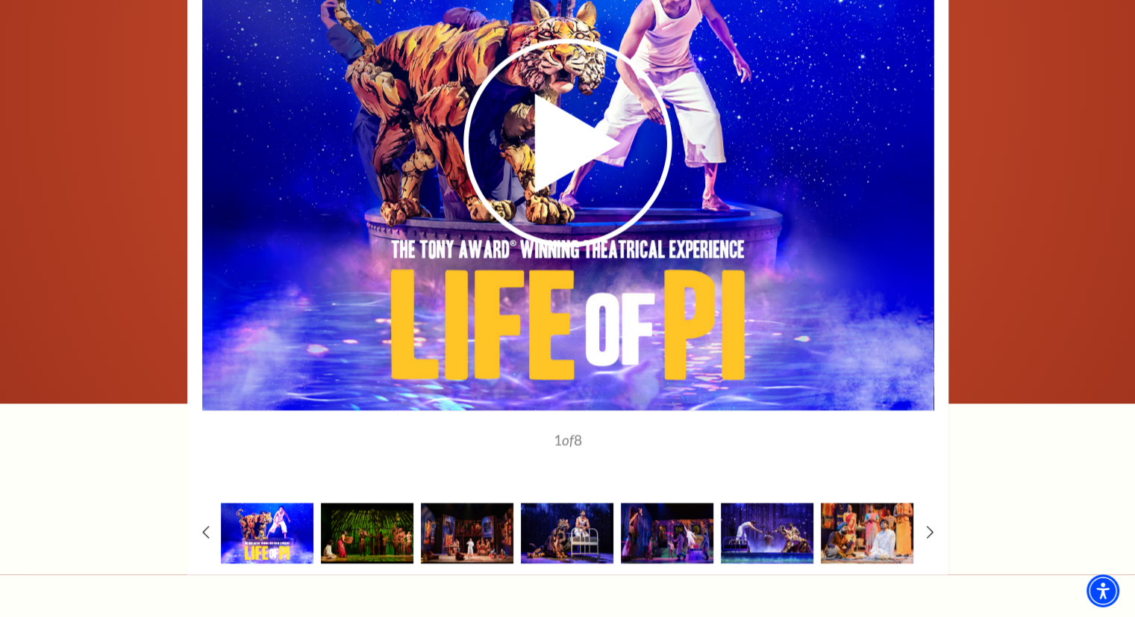
scroll to position [2240, 0]
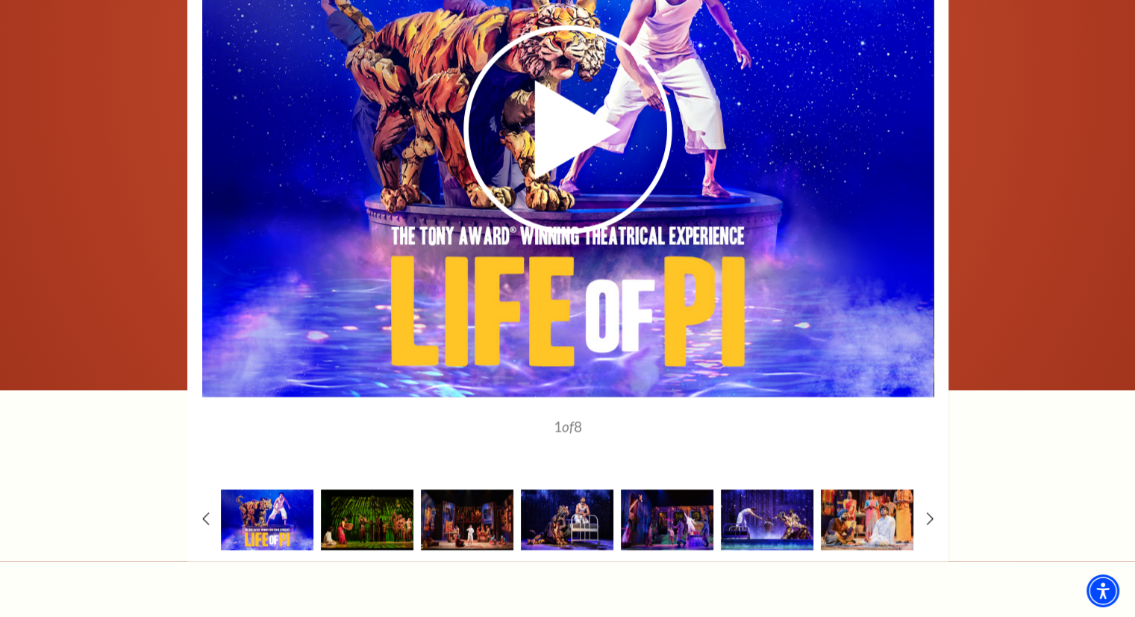
click at [346, 532] on div "1" at bounding box center [567, 231] width 761 height 658
click at [745, 489] on img at bounding box center [767, 519] width 93 height 60
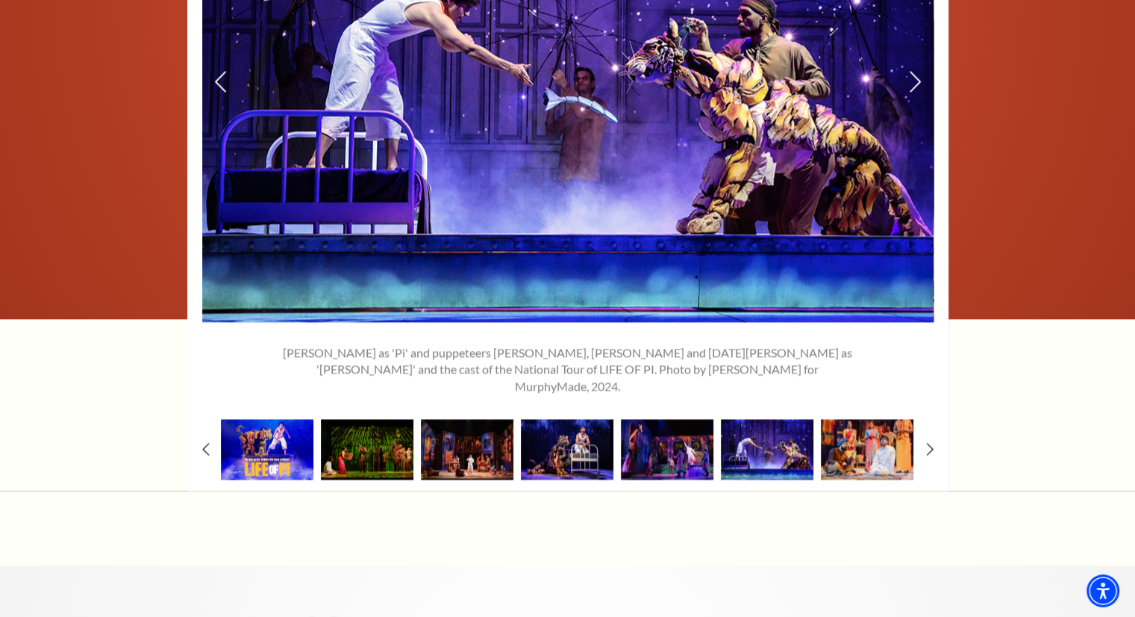
scroll to position [2316, 0]
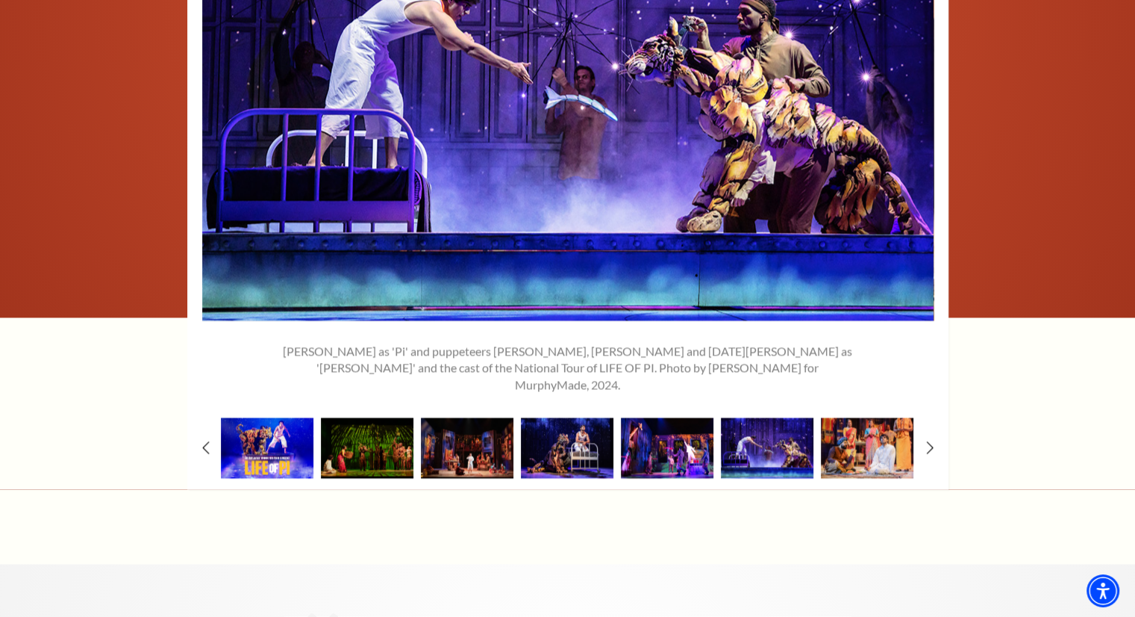
click at [654, 443] on img at bounding box center [667, 447] width 93 height 60
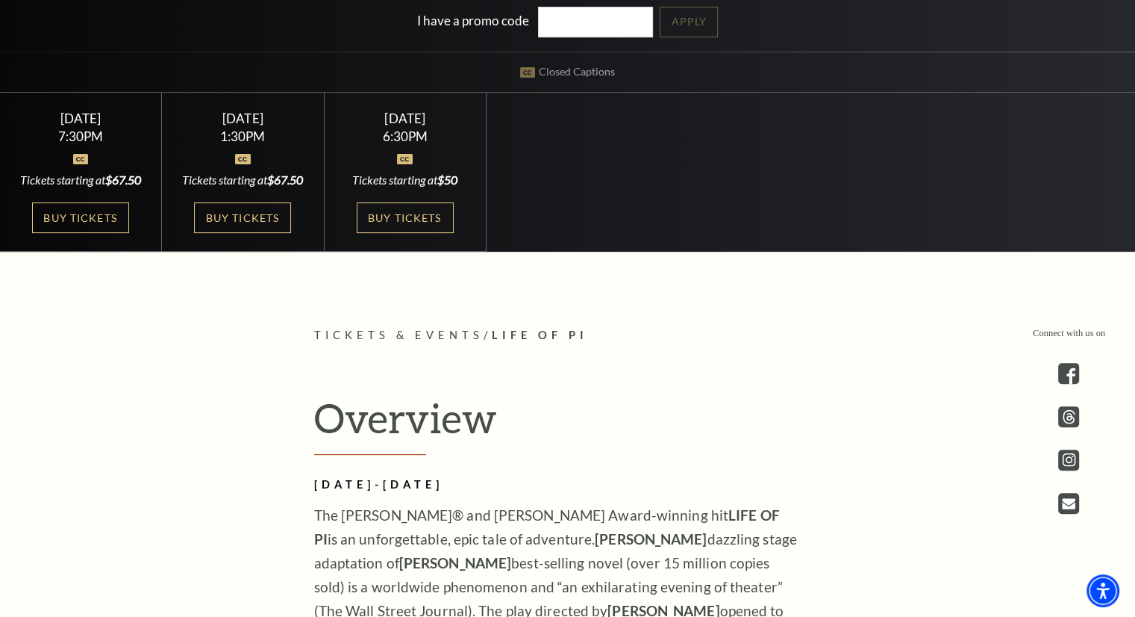
scroll to position [493, 0]
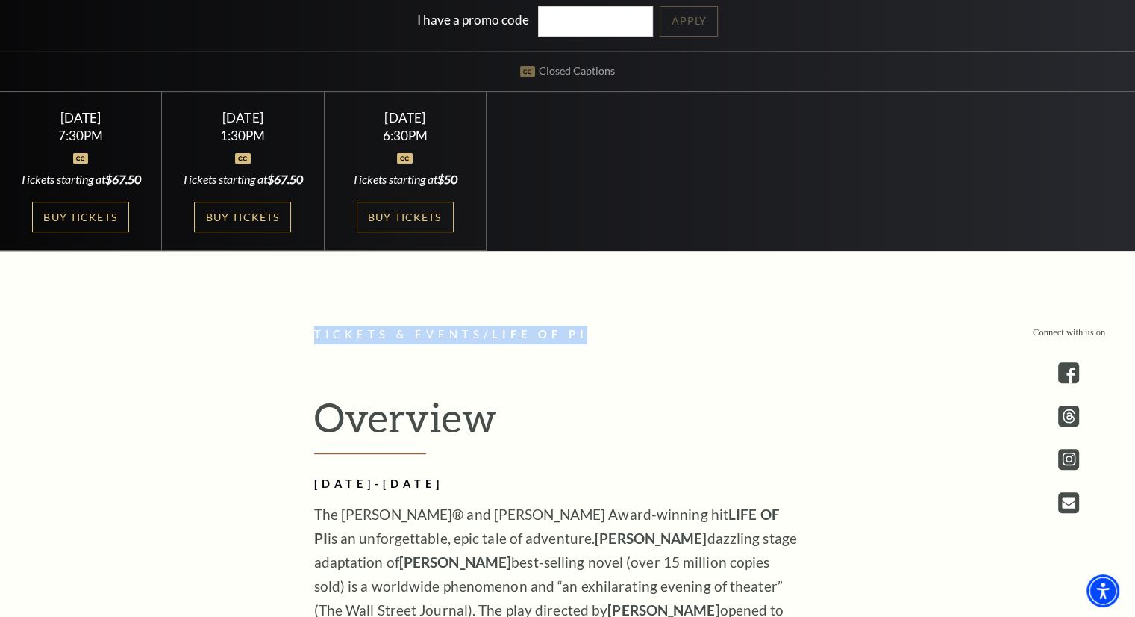
drag, startPoint x: 599, startPoint y: 362, endPoint x: 312, endPoint y: 366, distance: 287.4
click at [312, 344] on div "Tickets & Events / Life of Pi" at bounding box center [567, 334] width 537 height 19
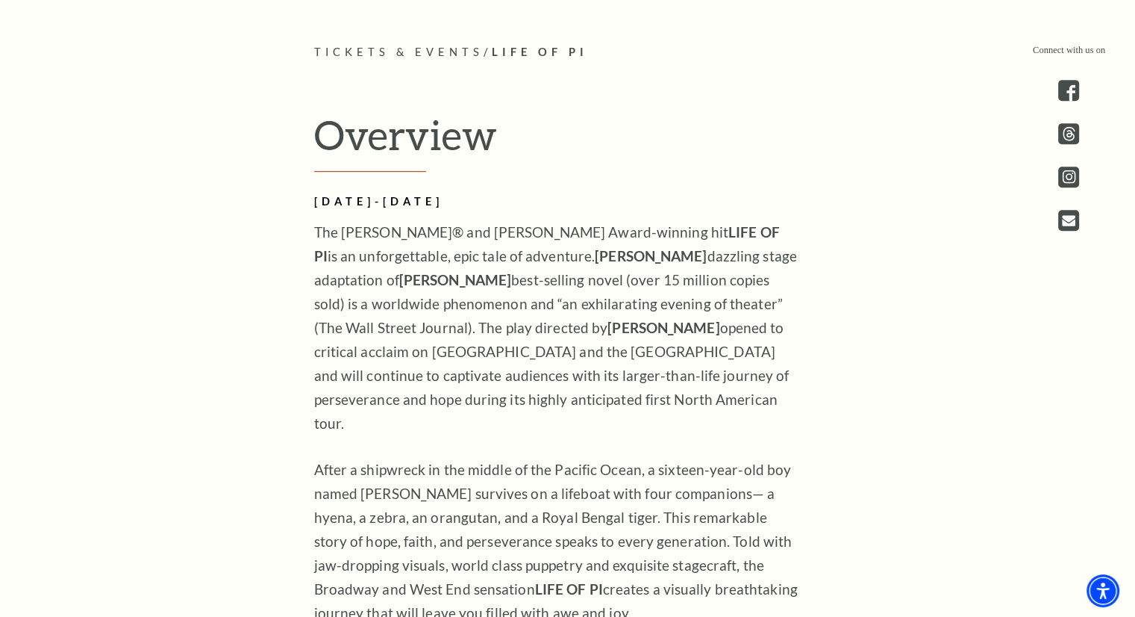
scroll to position [774, 0]
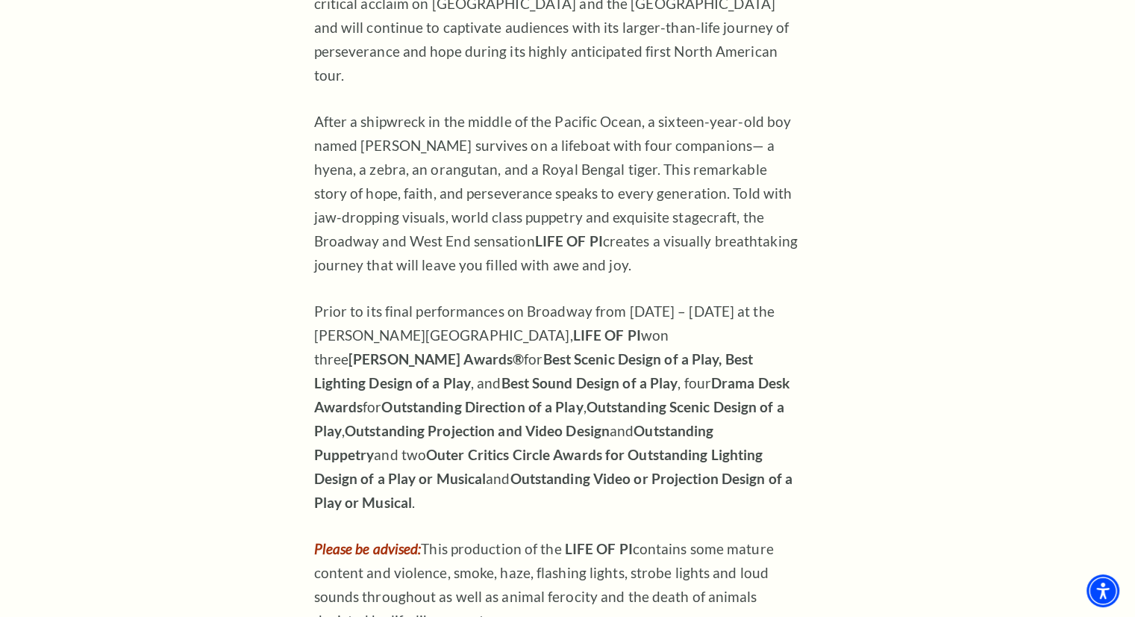
scroll to position [1123, 0]
